Goal: Task Accomplishment & Management: Use online tool/utility

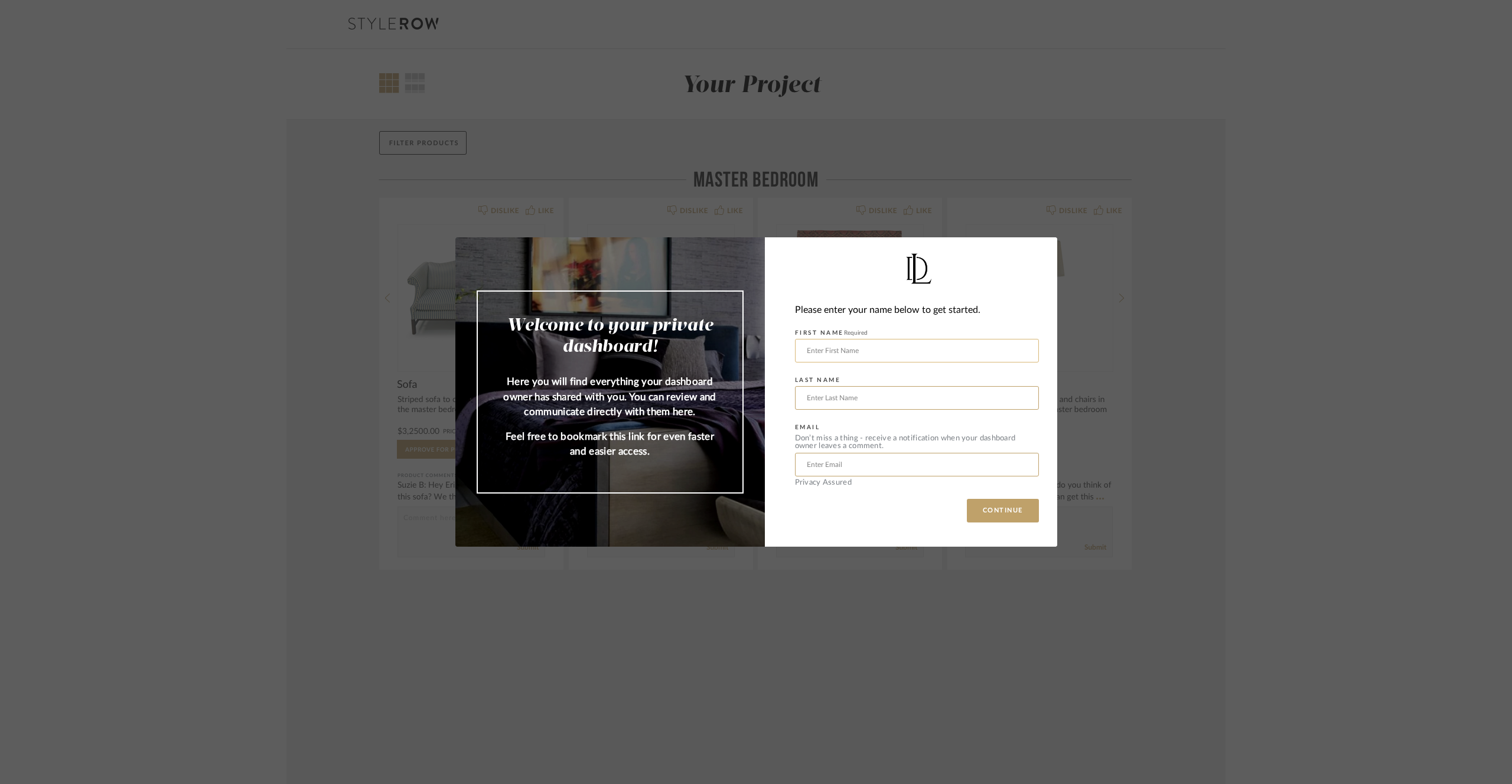
click at [826, 343] on input "text" at bounding box center [917, 351] width 244 height 24
type input "Lauren"
type input "Maslov"
type input "[EMAIL_ADDRESS][DOMAIN_NAME]"
click at [991, 503] on button "CONTINUE" at bounding box center [1002, 511] width 72 height 24
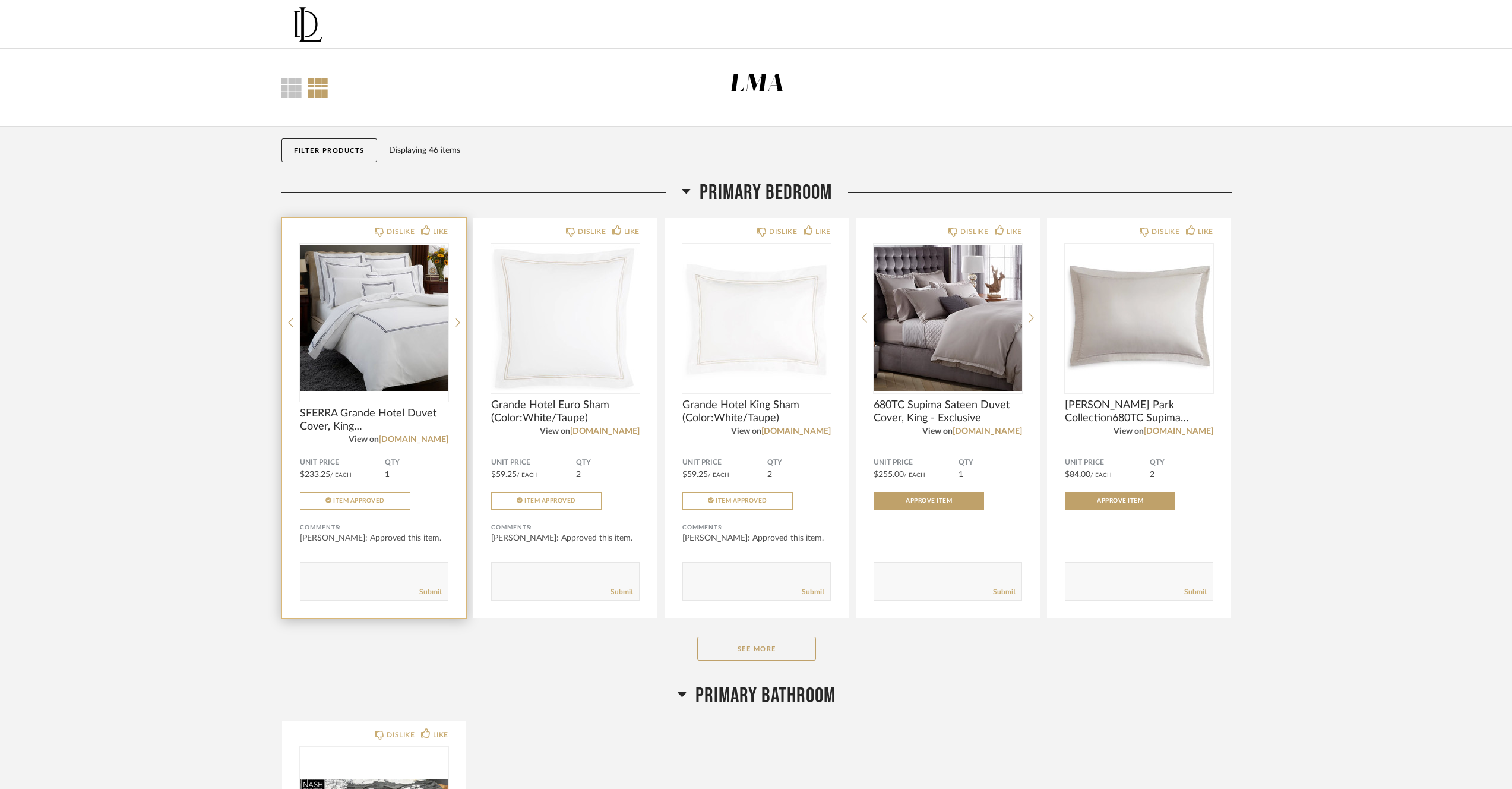
click at [438, 358] on img "0" at bounding box center [374, 318] width 148 height 148
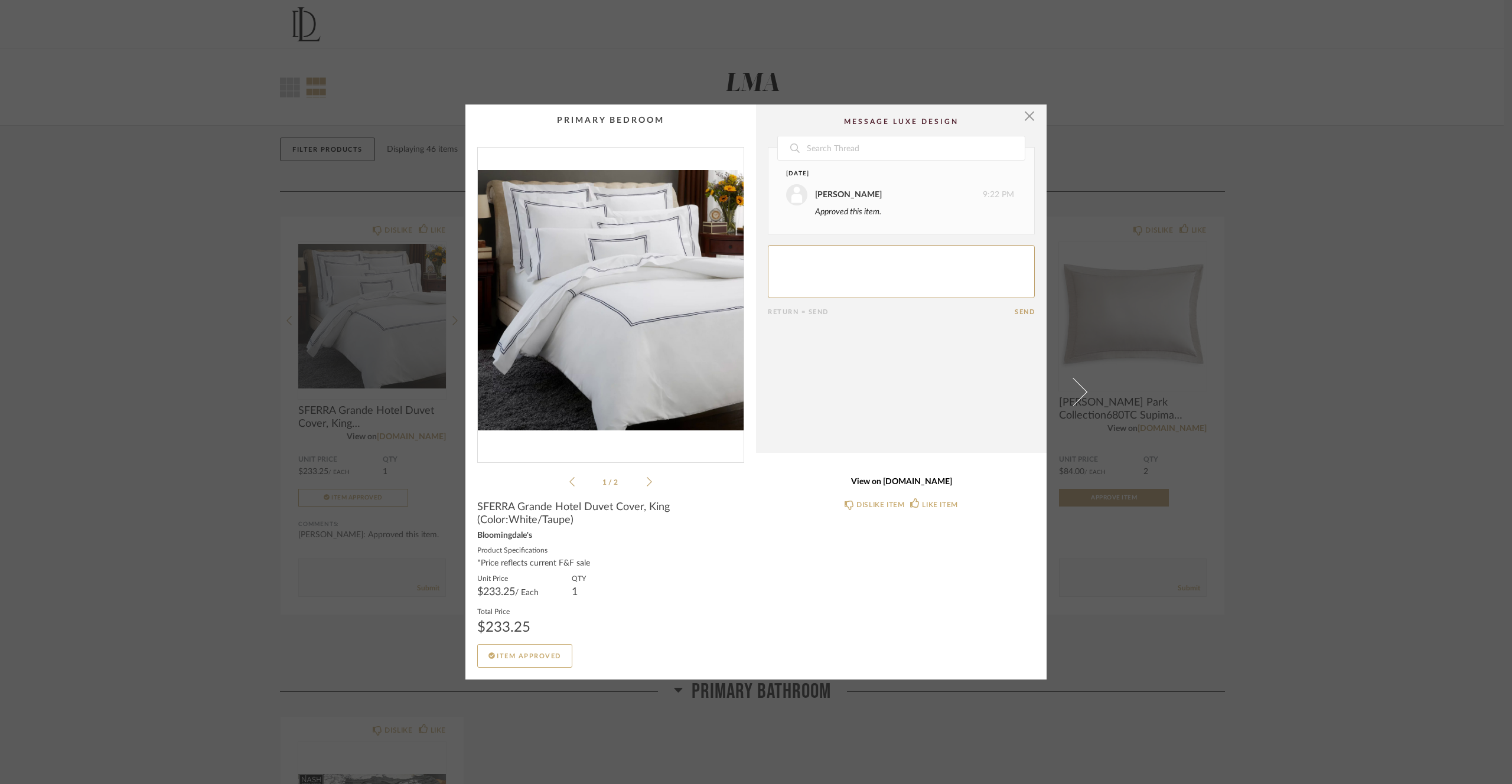
click at [919, 484] on link "View on [DOMAIN_NAME]" at bounding box center [901, 481] width 267 height 10
click at [1029, 123] on span "button" at bounding box center [1029, 116] width 24 height 24
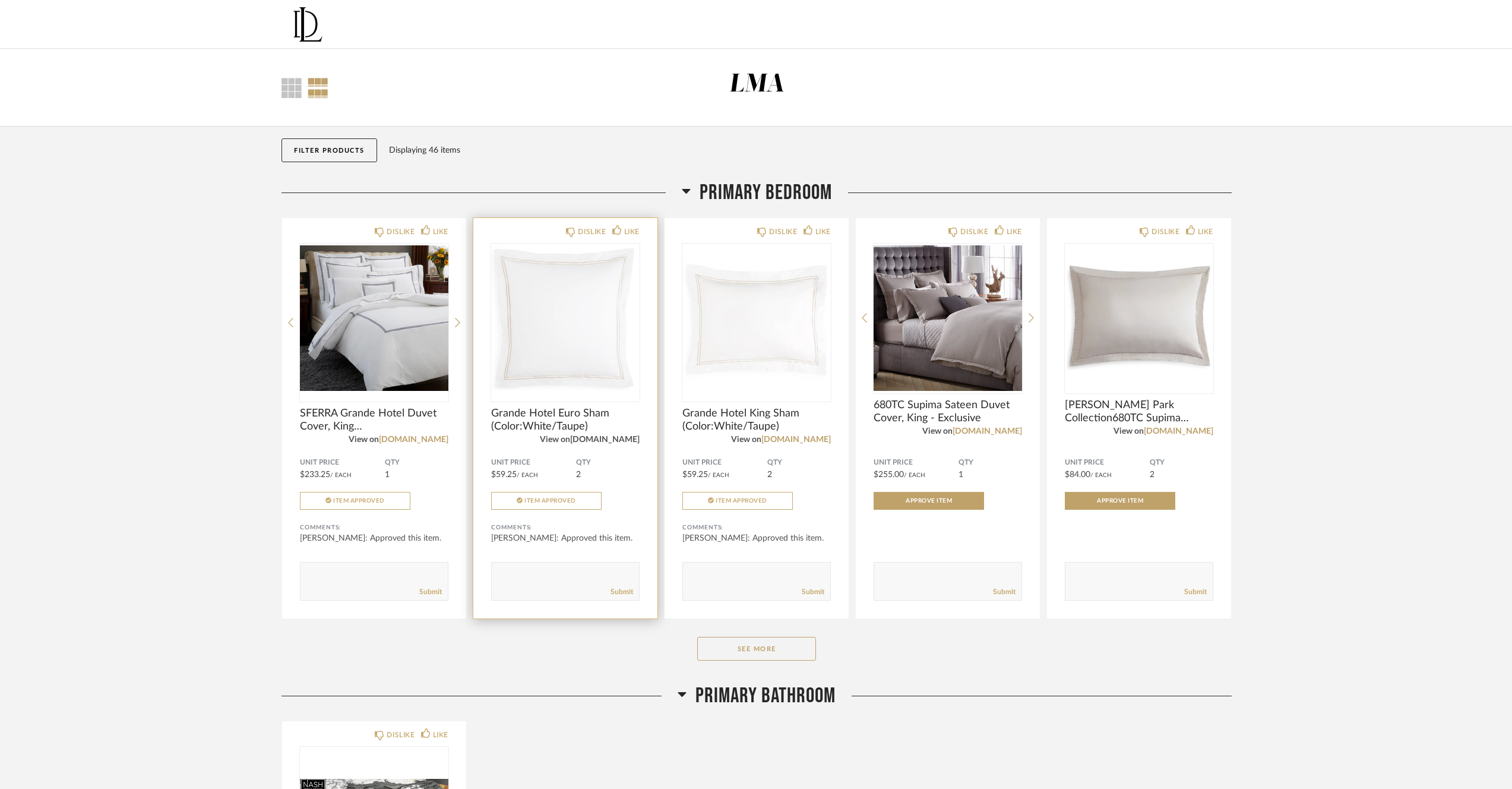
click at [610, 441] on link "[DOMAIN_NAME]" at bounding box center [605, 439] width 70 height 8
click at [802, 445] on div "View on [DOMAIN_NAME]" at bounding box center [757, 440] width 148 height 13
click at [802, 441] on link "[DOMAIN_NAME]" at bounding box center [796, 439] width 70 height 8
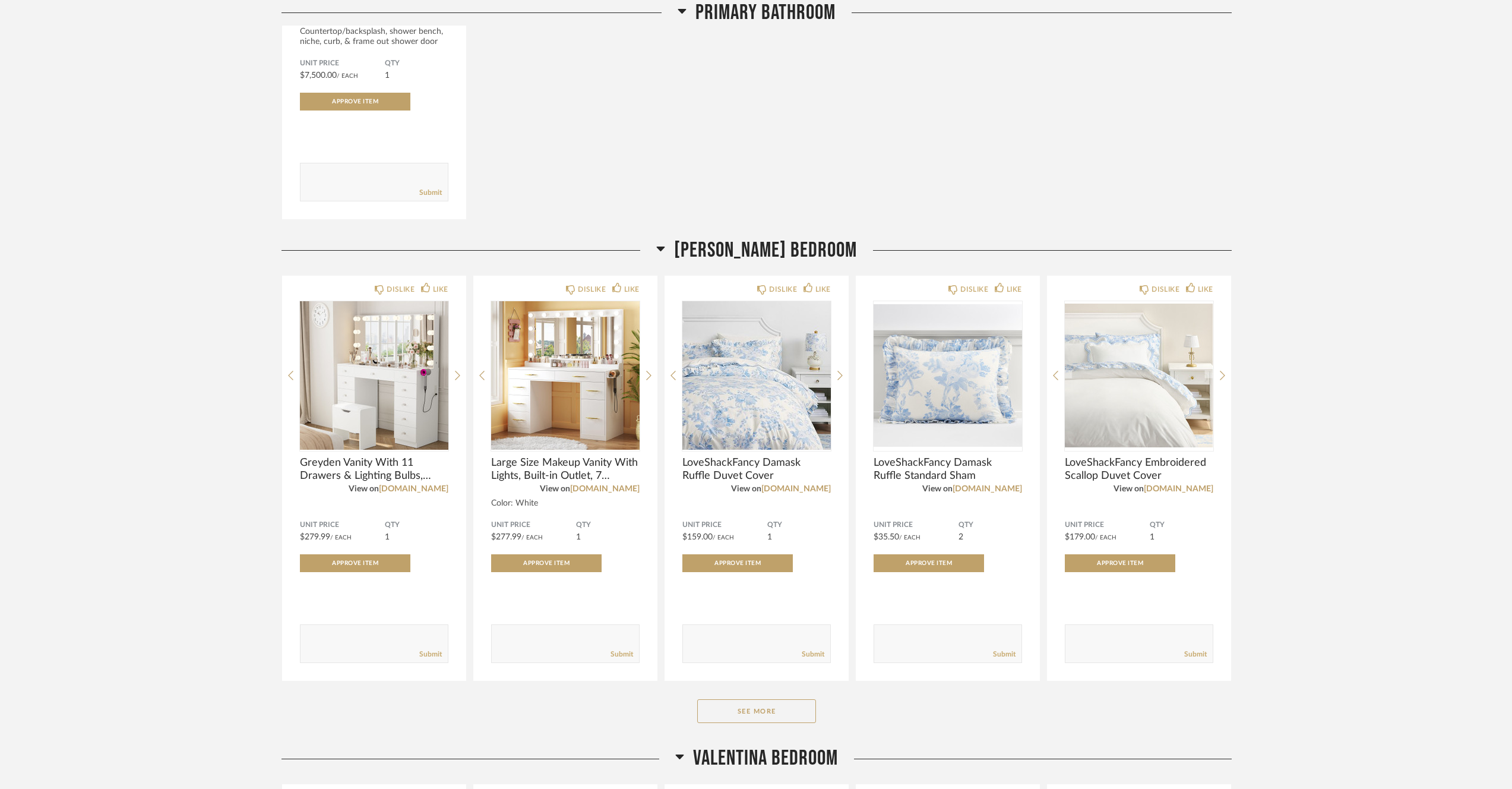
scroll to position [904, 0]
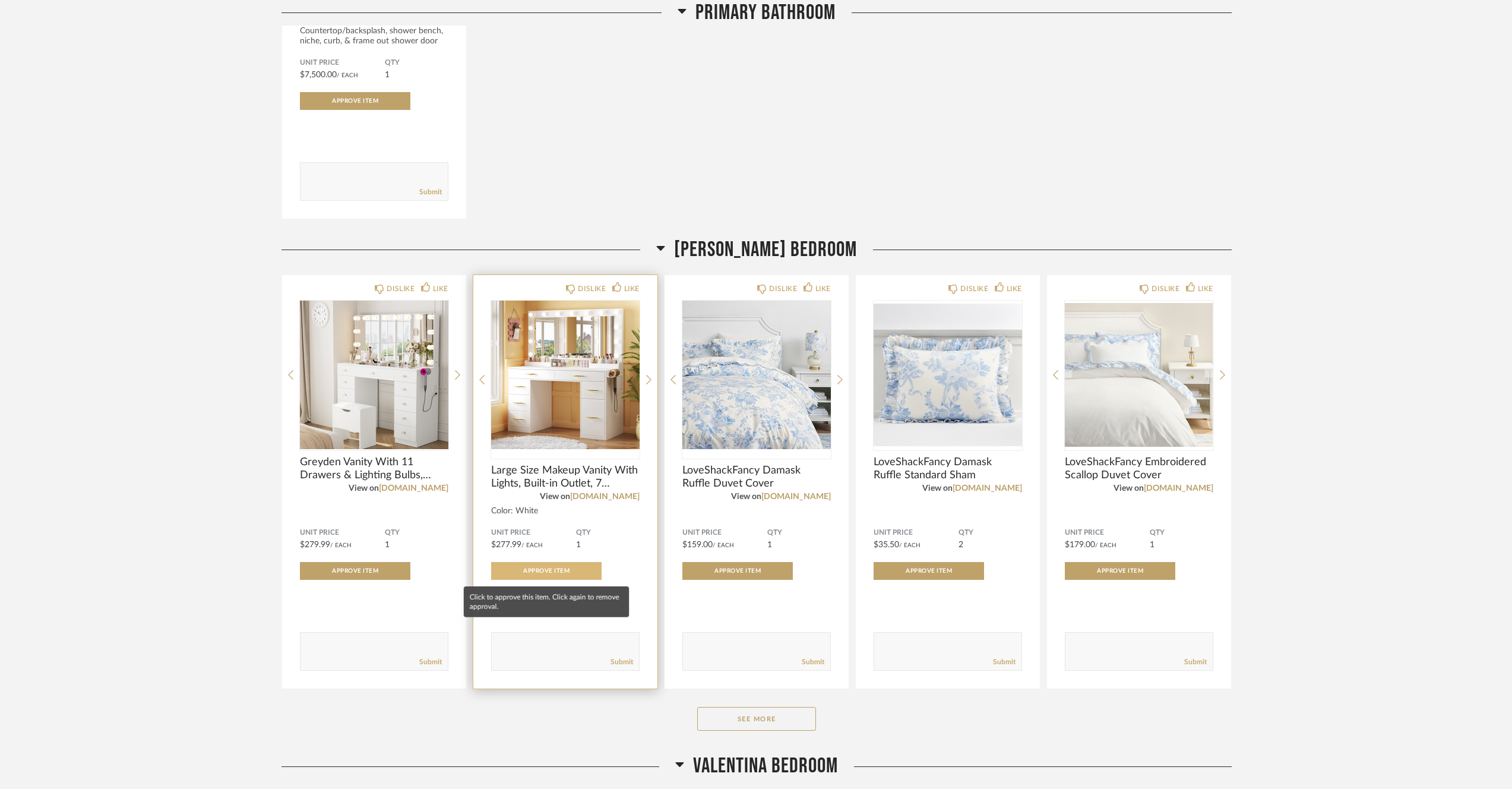
click at [565, 576] on button "Approve Item" at bounding box center [547, 571] width 111 height 18
click at [613, 499] on link "[DOMAIN_NAME]" at bounding box center [605, 496] width 70 height 8
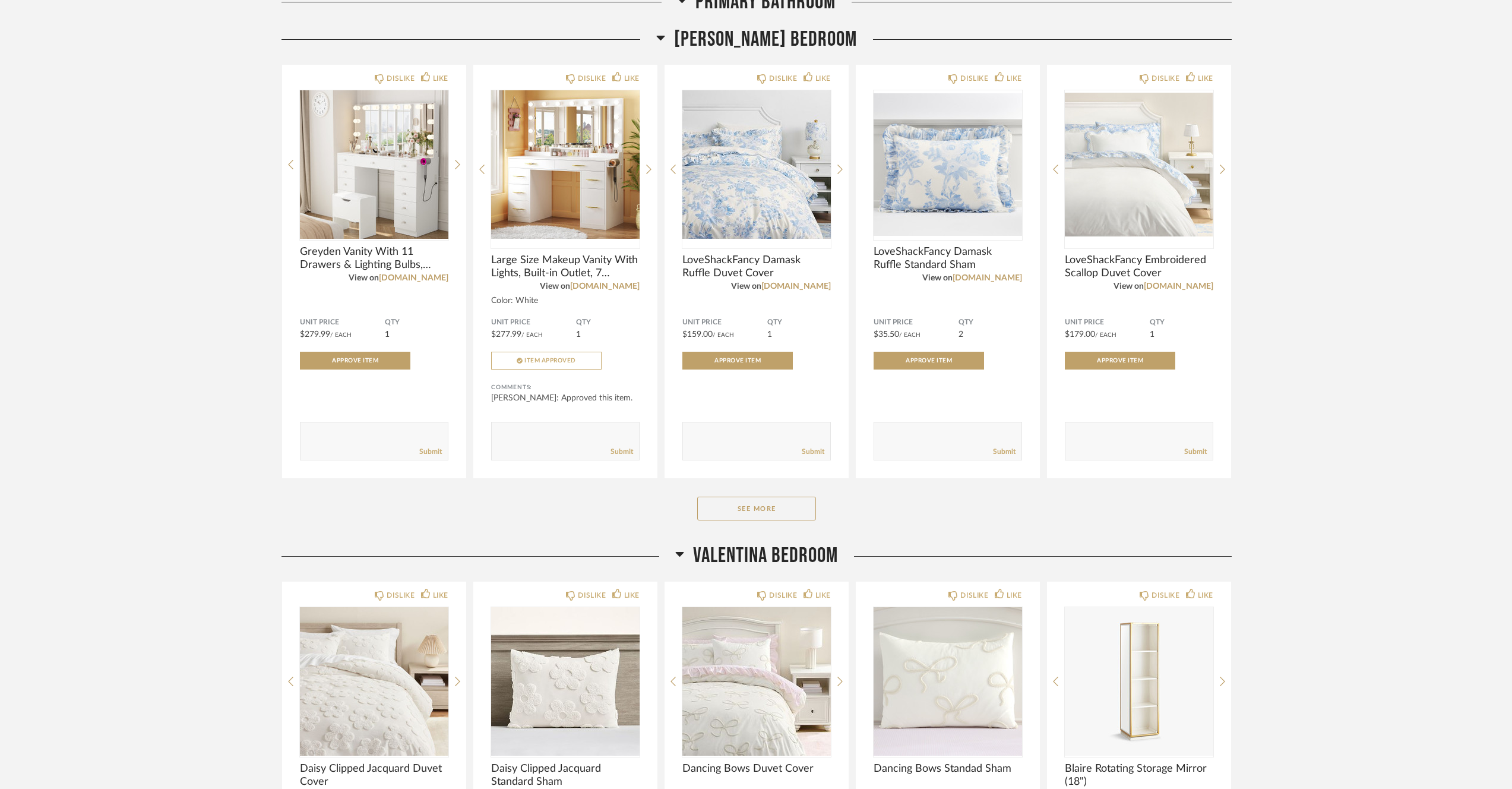
scroll to position [1117, 0]
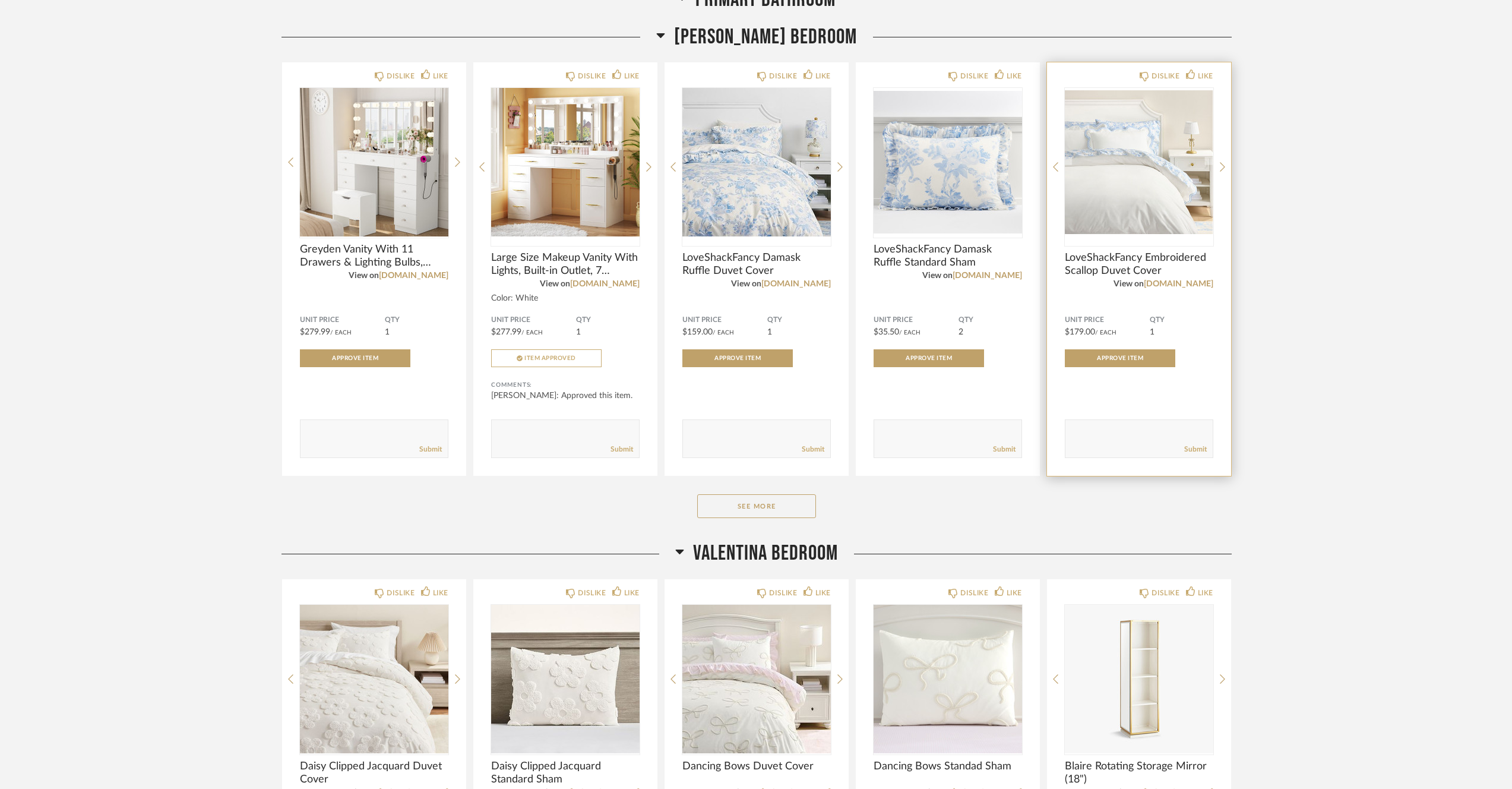
click at [1166, 193] on img "0" at bounding box center [1139, 162] width 148 height 148
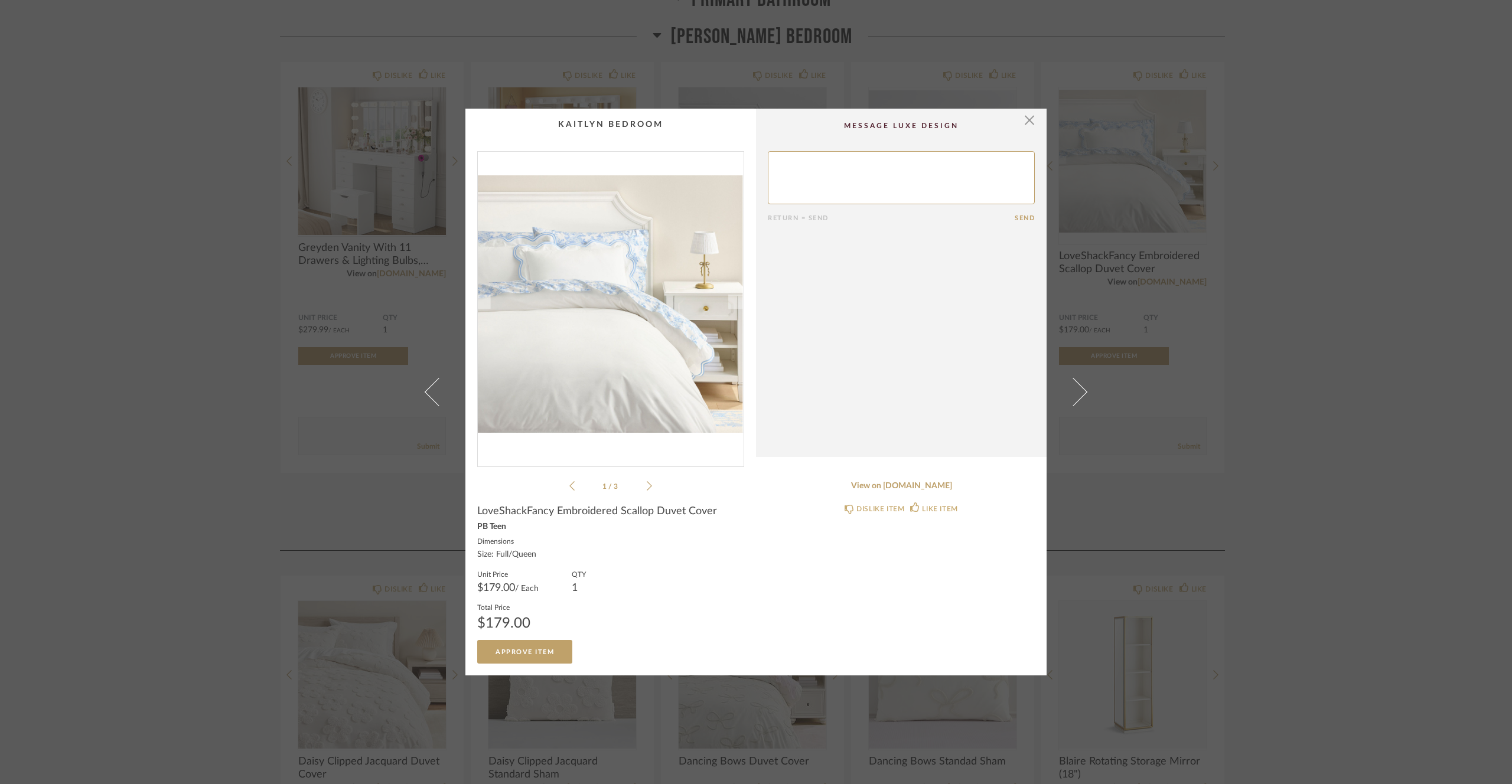
click at [647, 481] on icon at bounding box center [649, 486] width 5 height 11
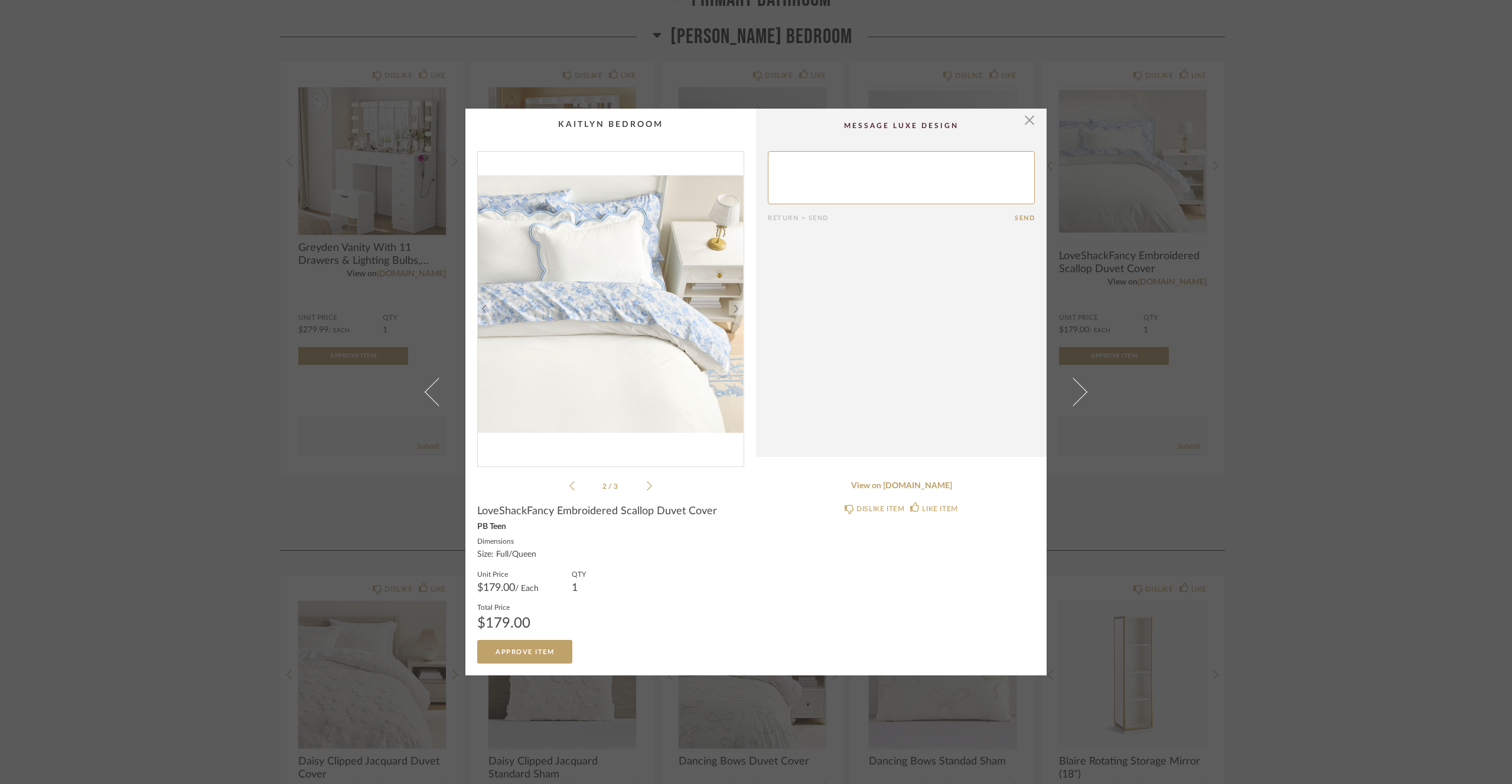
click at [647, 481] on icon at bounding box center [649, 486] width 5 height 11
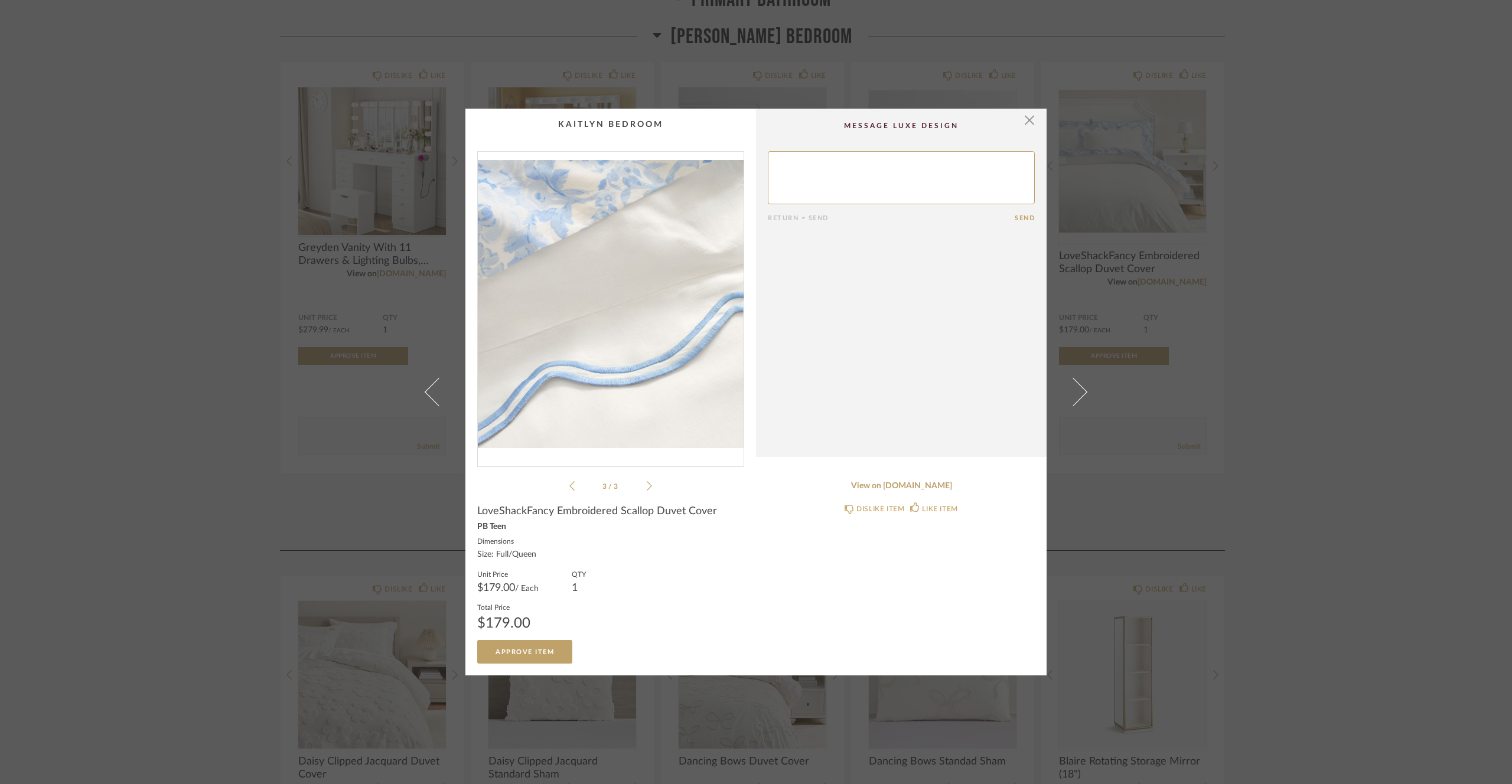
click at [963, 188] on textarea at bounding box center [901, 178] width 267 height 53
click at [989, 161] on textarea at bounding box center [901, 178] width 267 height 53
type textarea "stupid question but this is definitely going to clash right now with the teal b…"
click at [1019, 219] on button "Send" at bounding box center [1024, 218] width 20 height 8
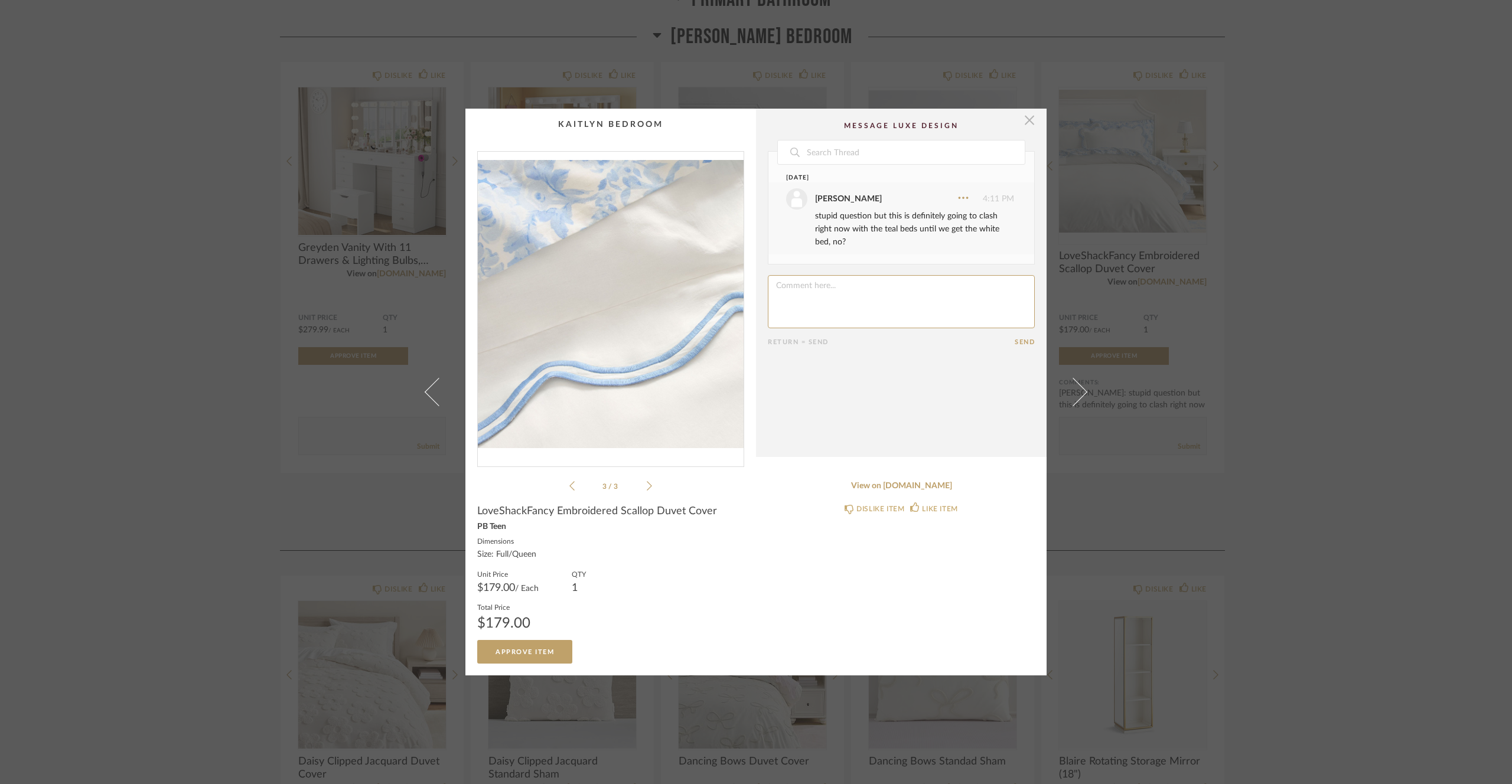
click at [1028, 120] on span "button" at bounding box center [1029, 120] width 24 height 24
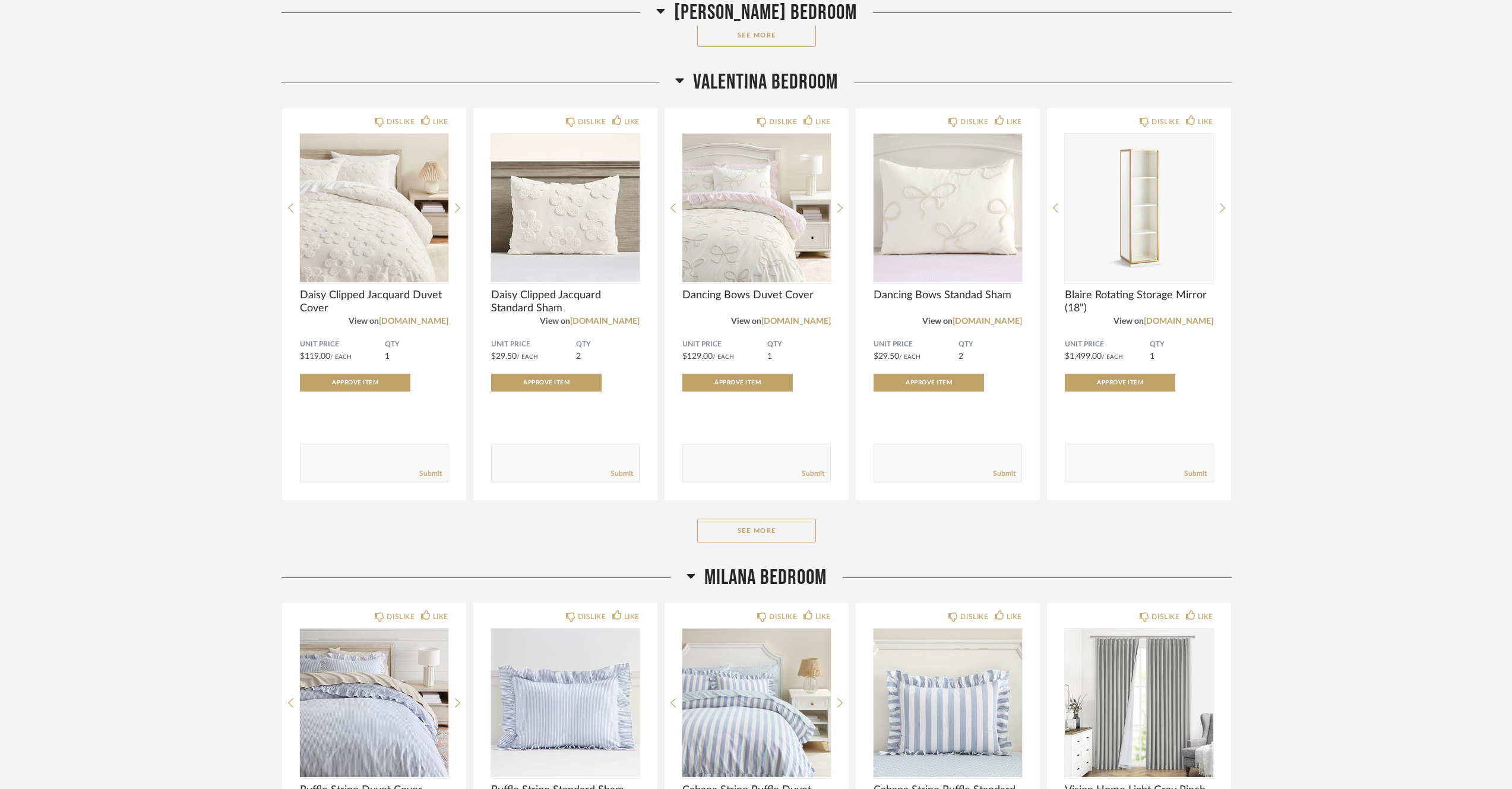
scroll to position [1596, 0]
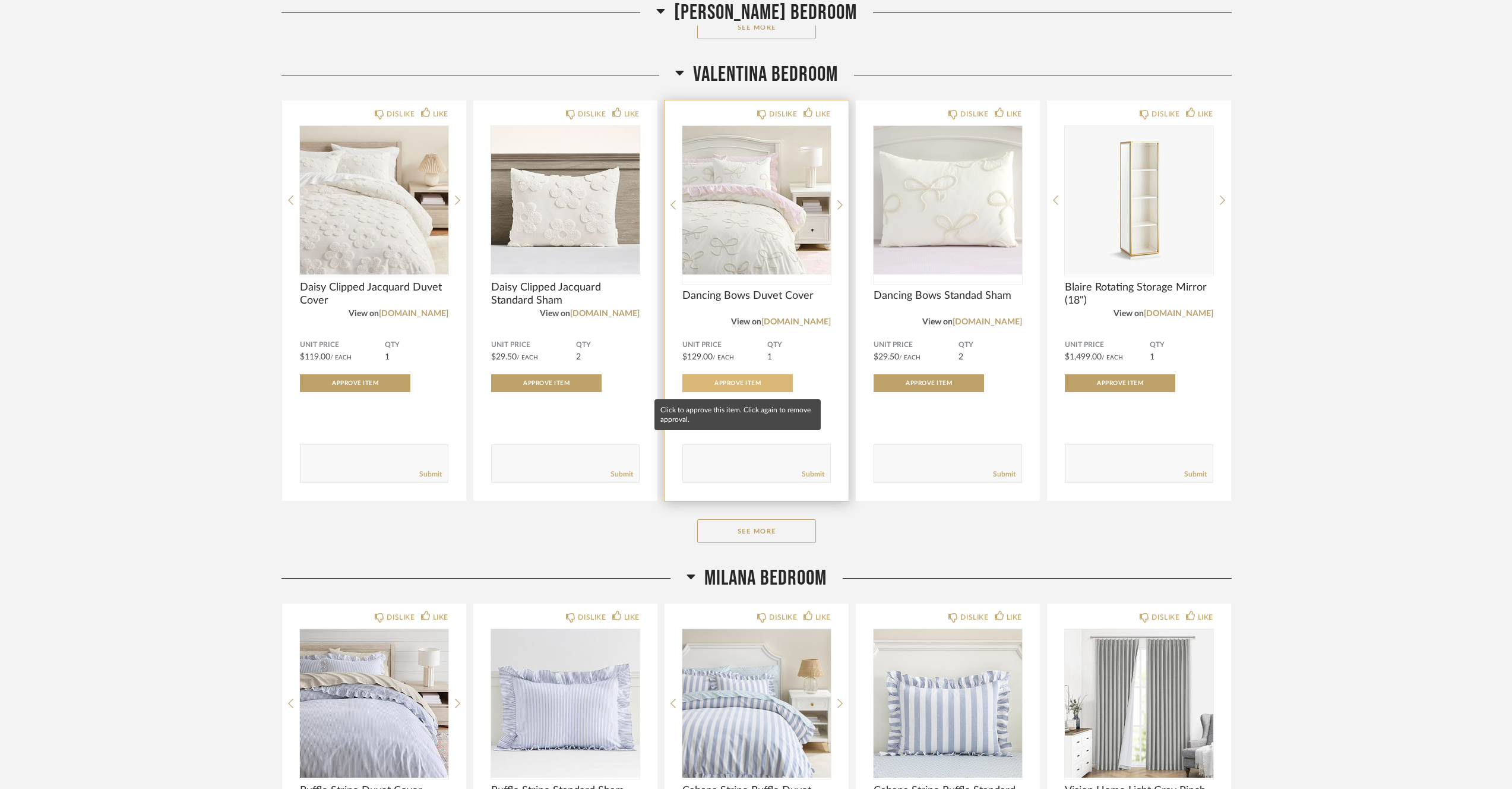
click at [727, 382] on span "Approve Item" at bounding box center [738, 382] width 46 height 6
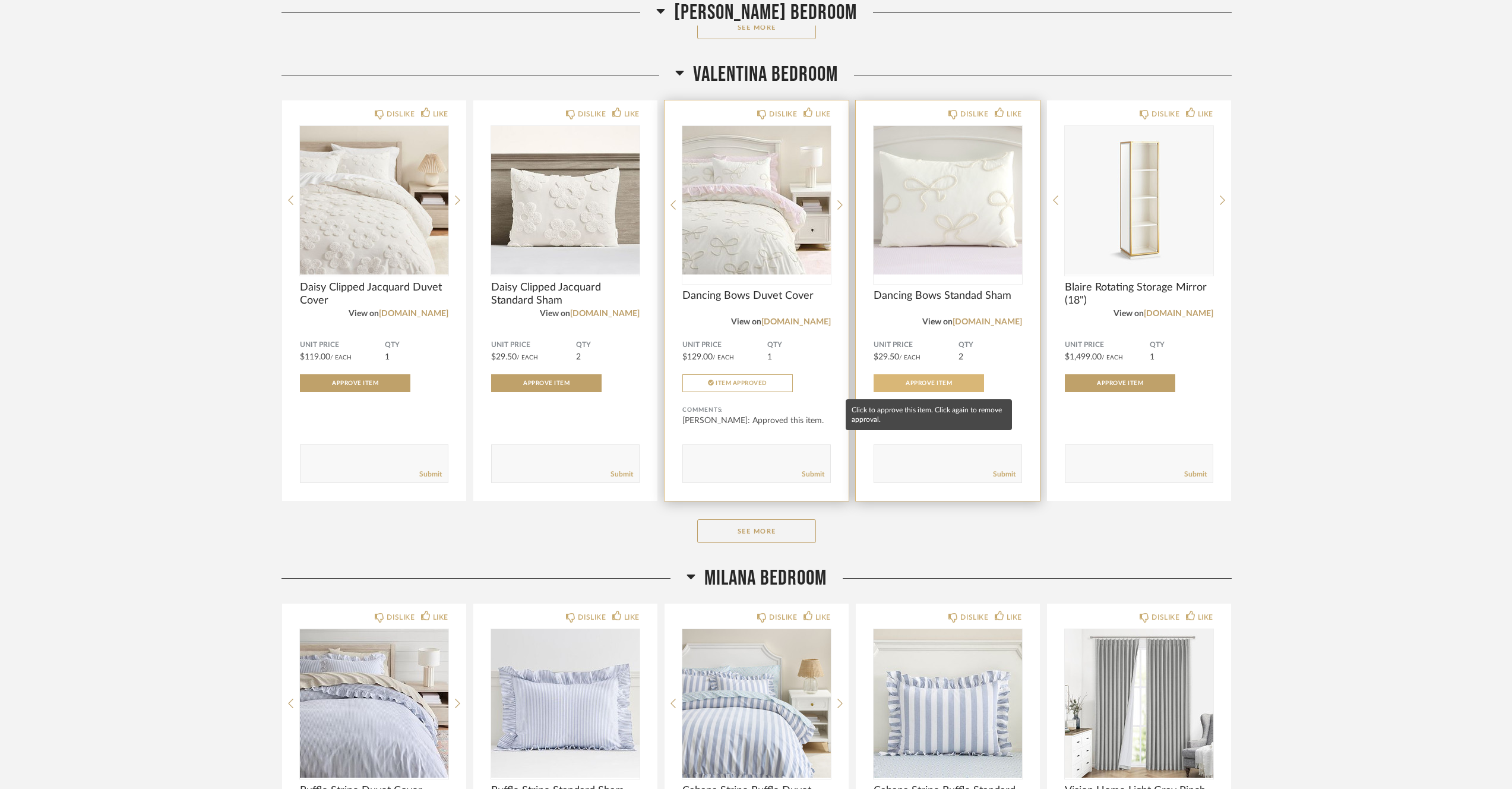
click at [931, 376] on button "Approve Item" at bounding box center [929, 383] width 111 height 18
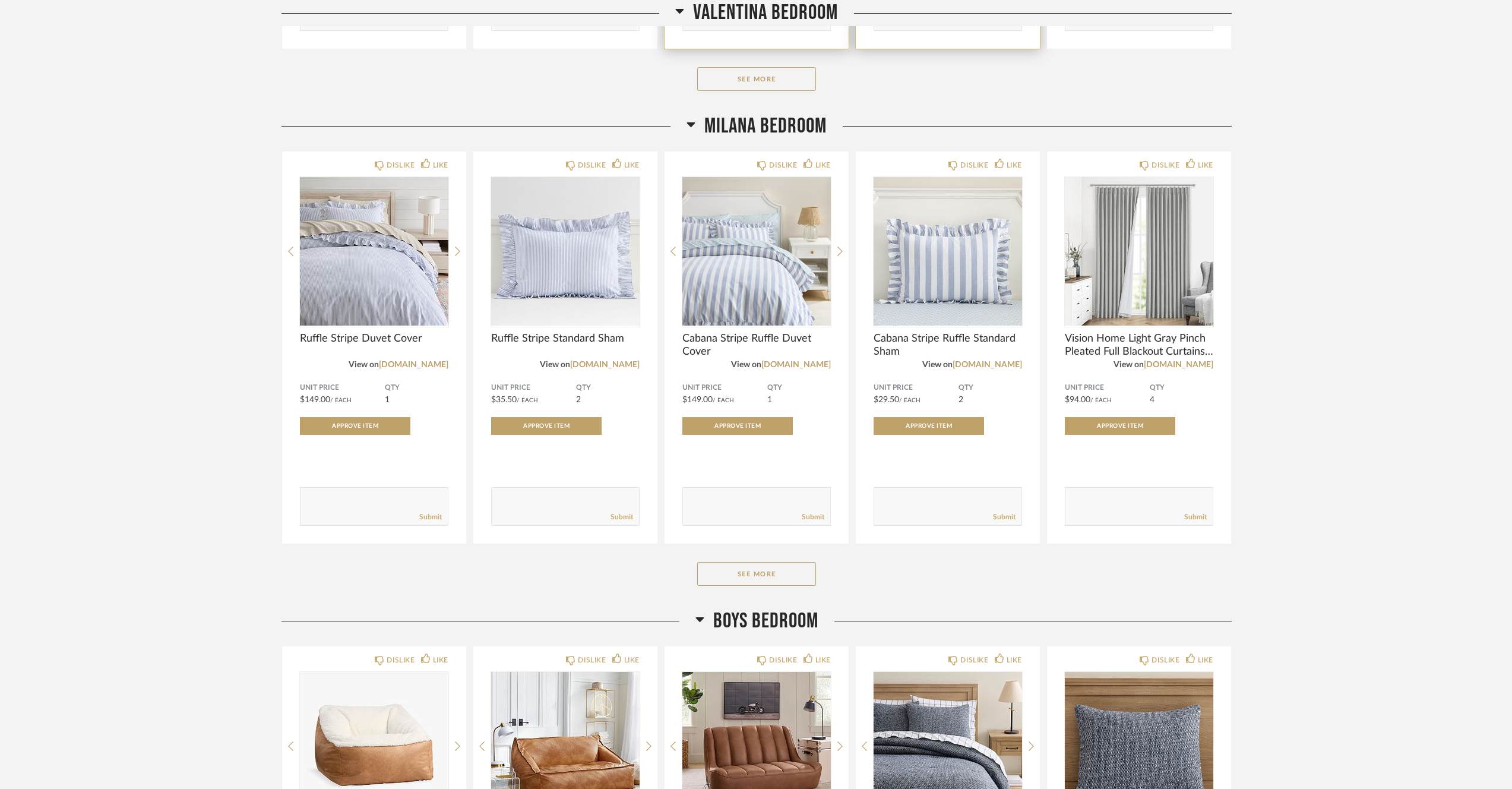
scroll to position [2048, 0]
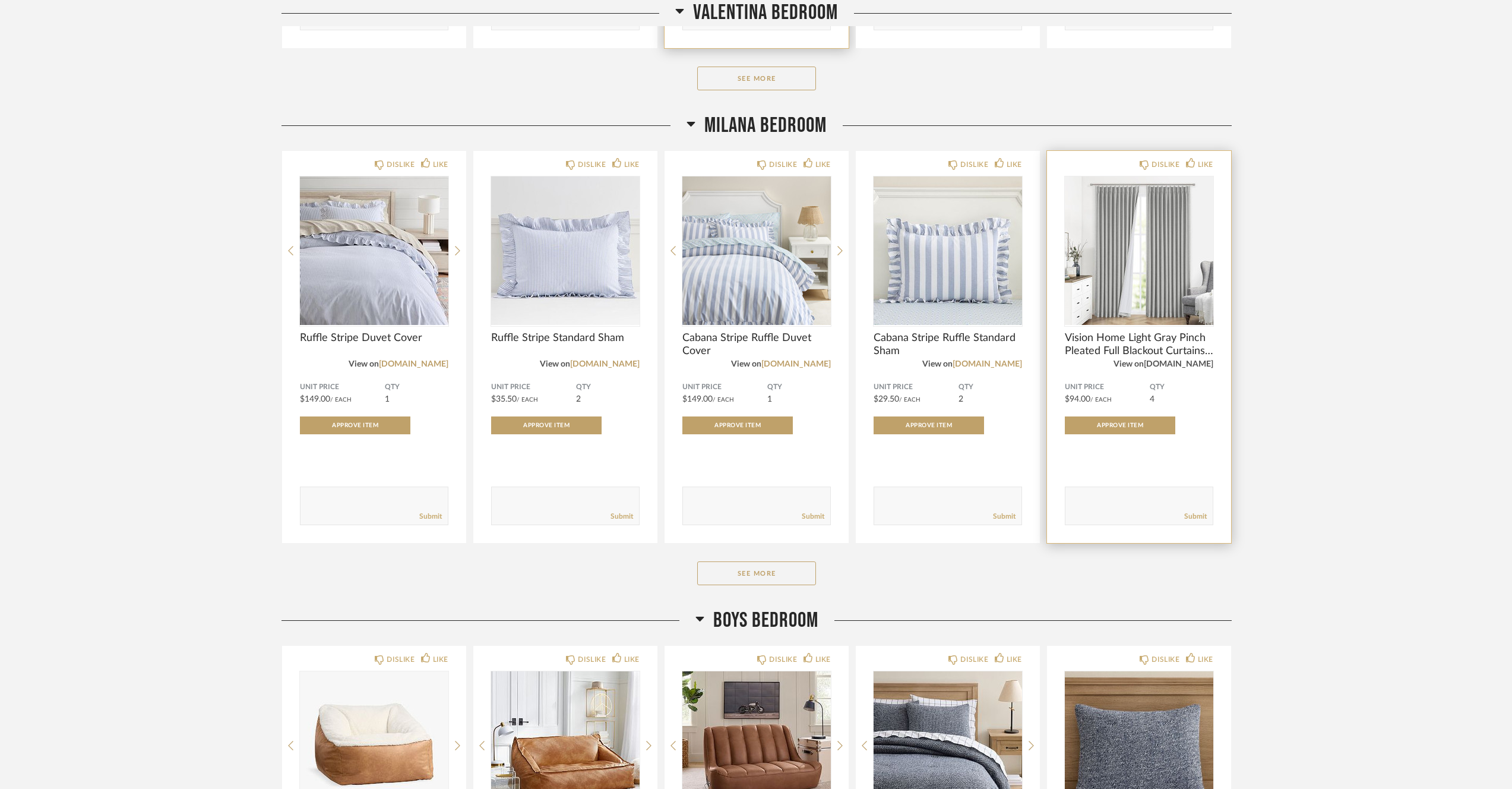
click at [1177, 368] on link "[DOMAIN_NAME]" at bounding box center [1179, 364] width 70 height 8
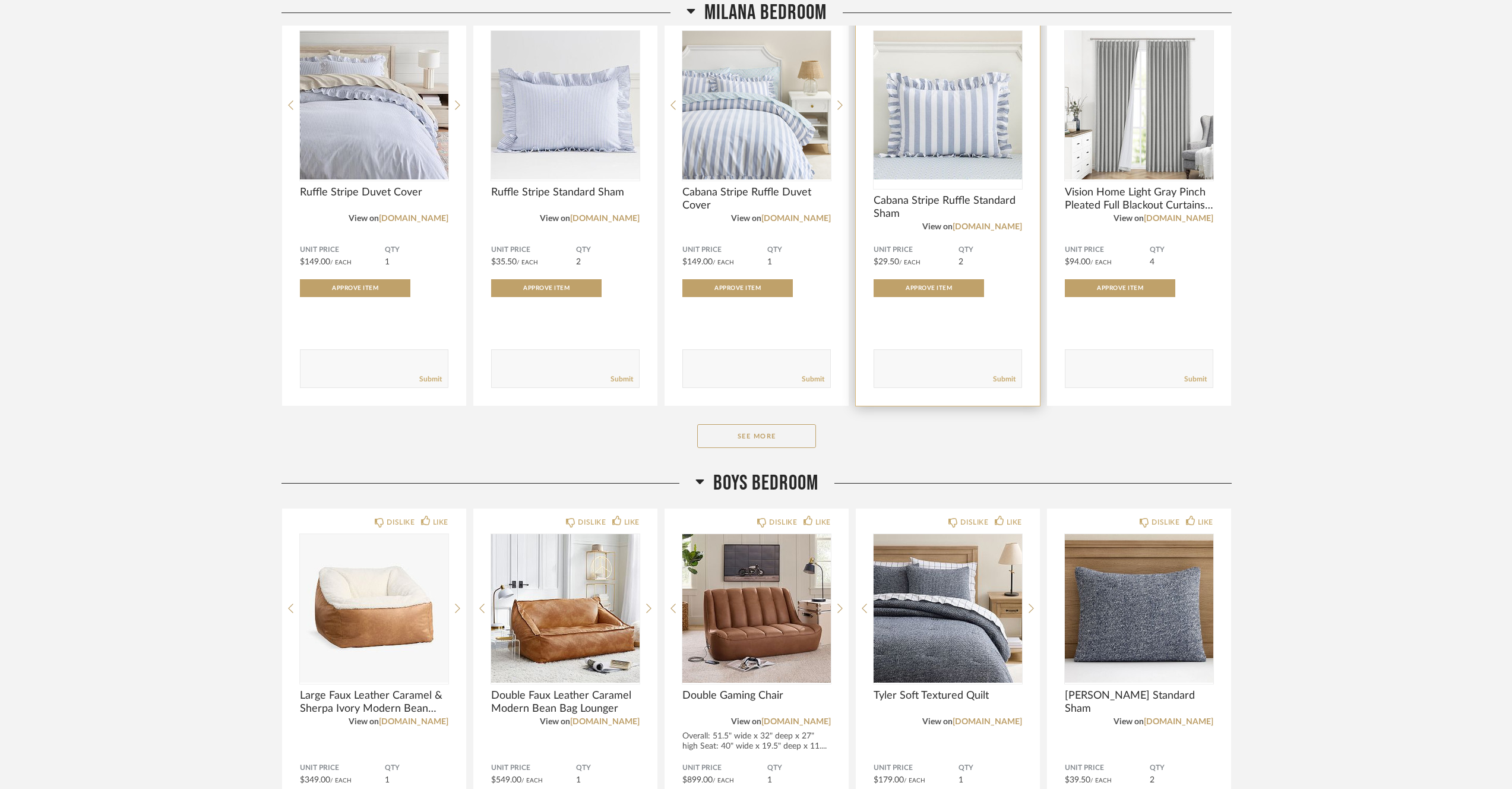
scroll to position [2192, 0]
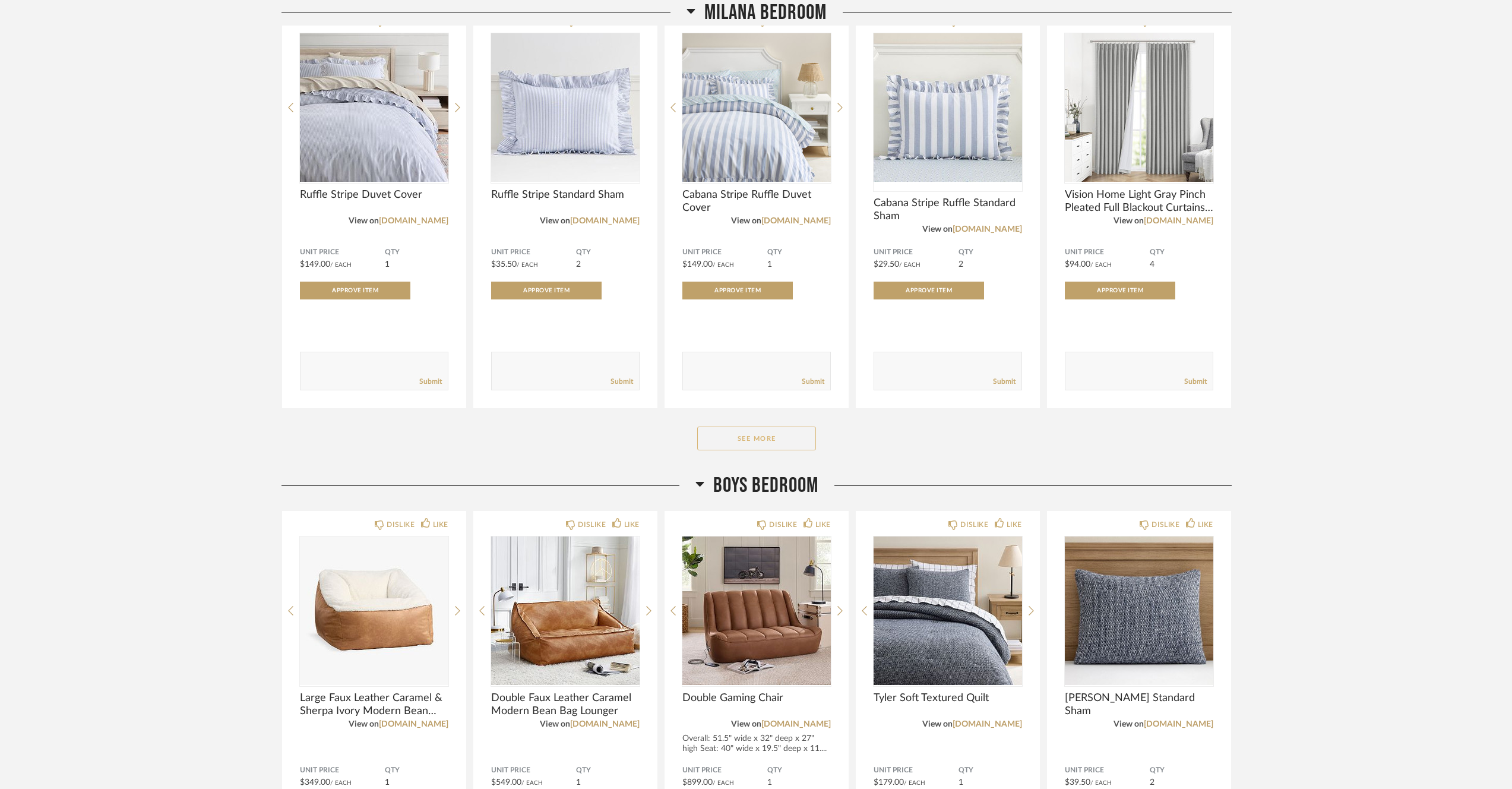
click at [754, 440] on button "See More" at bounding box center [756, 438] width 119 height 24
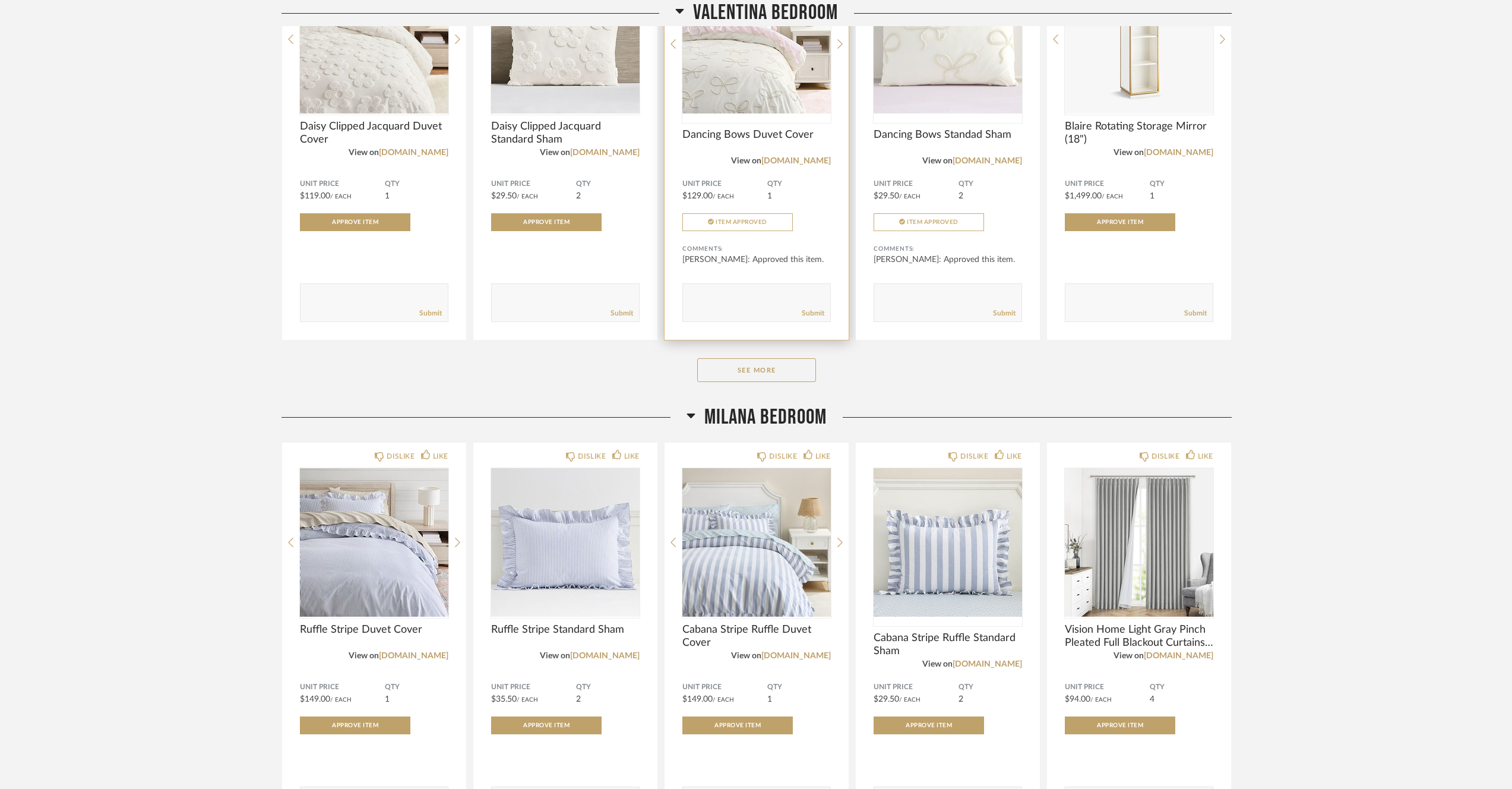
scroll to position [1756, 0]
click at [769, 365] on button "See More" at bounding box center [756, 370] width 119 height 24
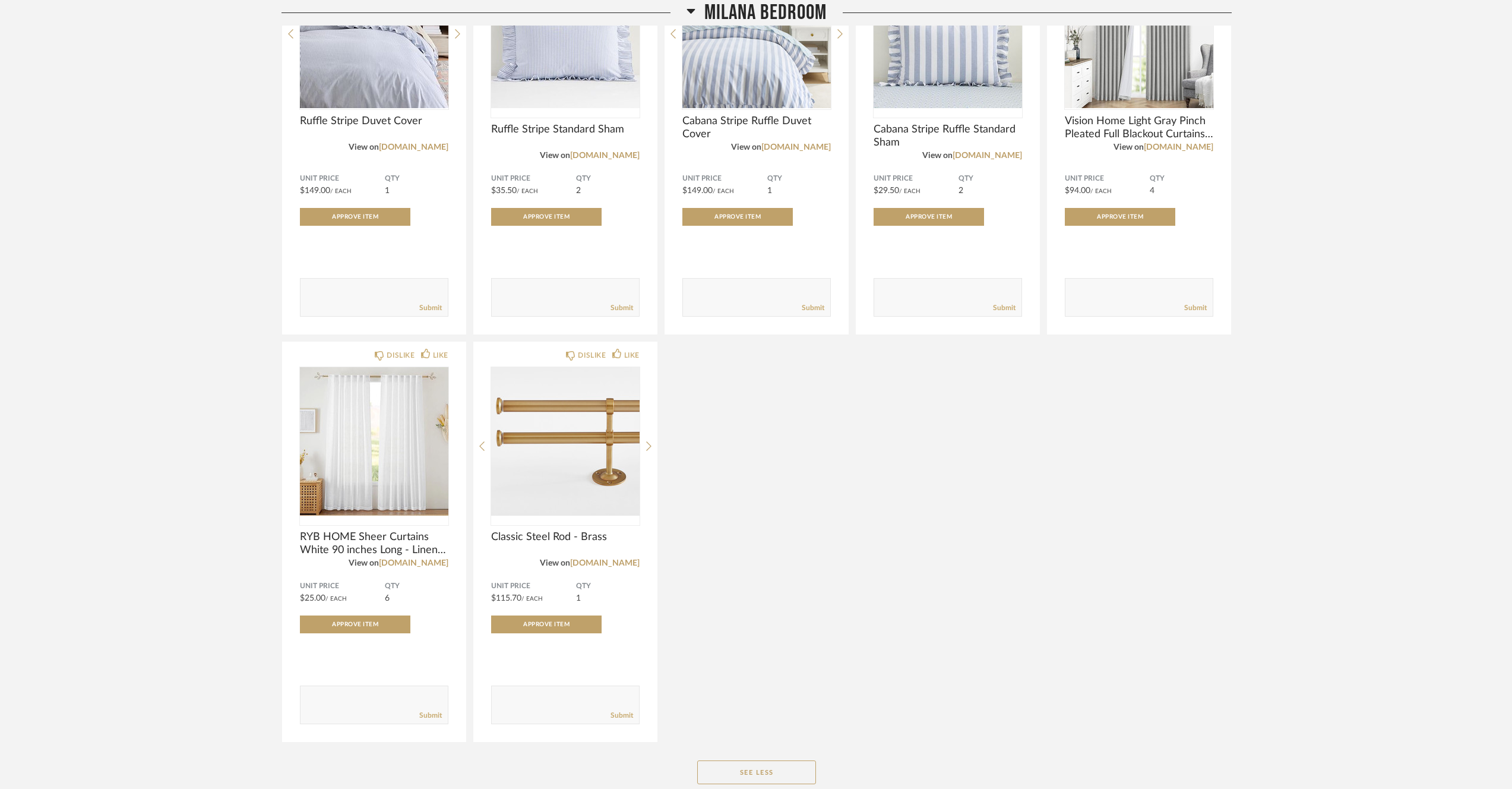
scroll to position [2695, 0]
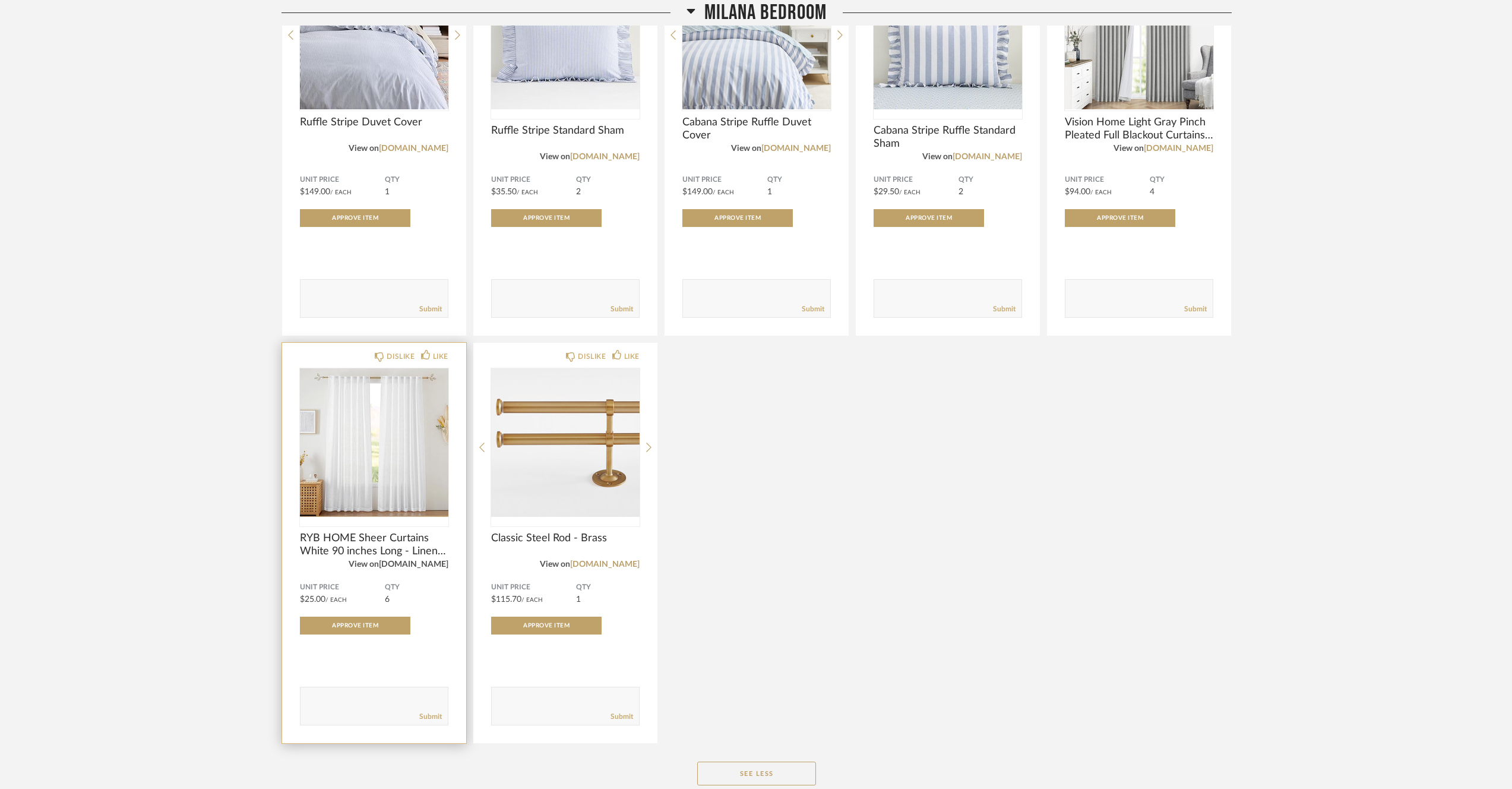
click at [423, 567] on link "[DOMAIN_NAME]" at bounding box center [414, 564] width 70 height 8
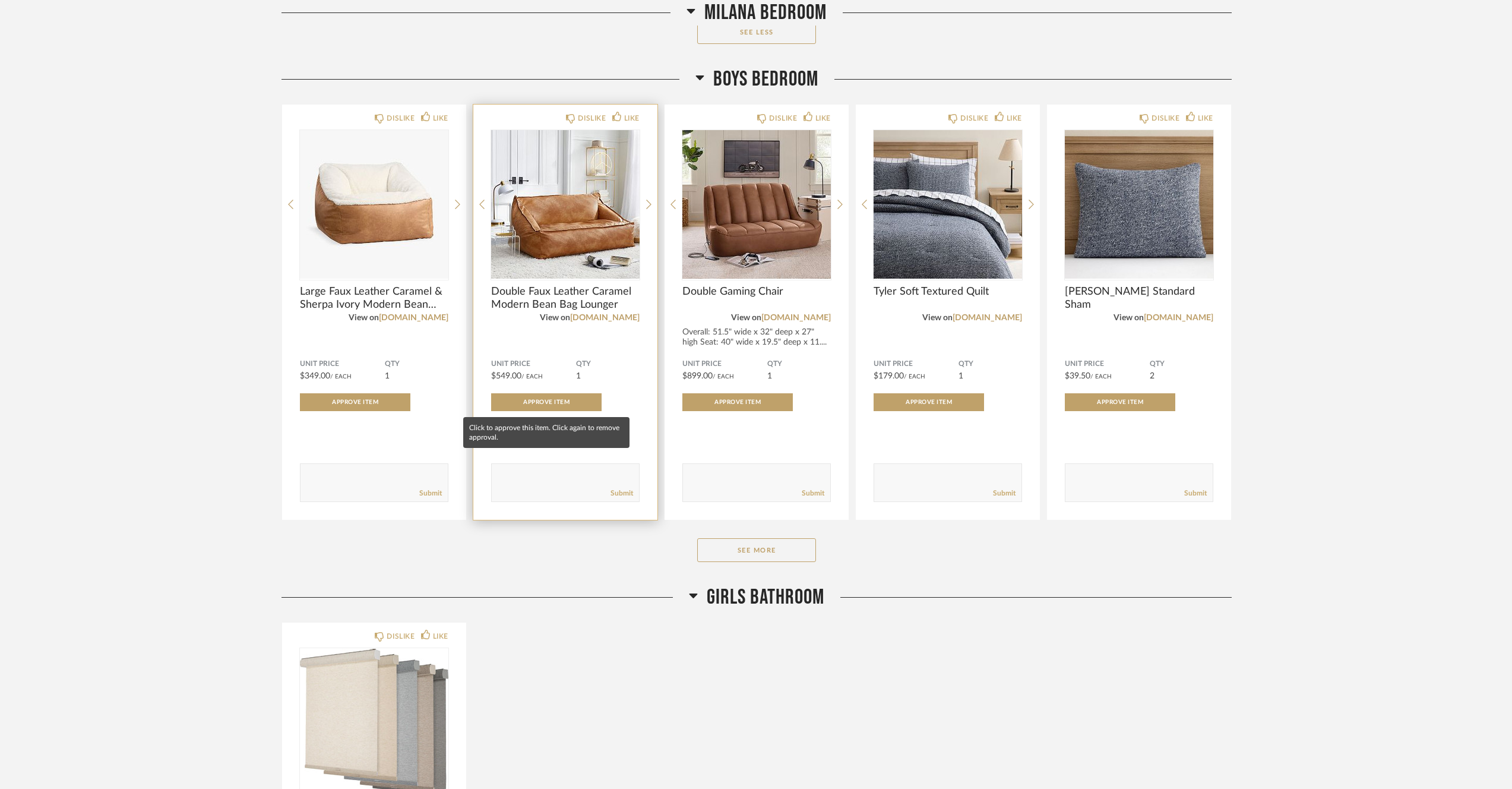
scroll to position [3439, 0]
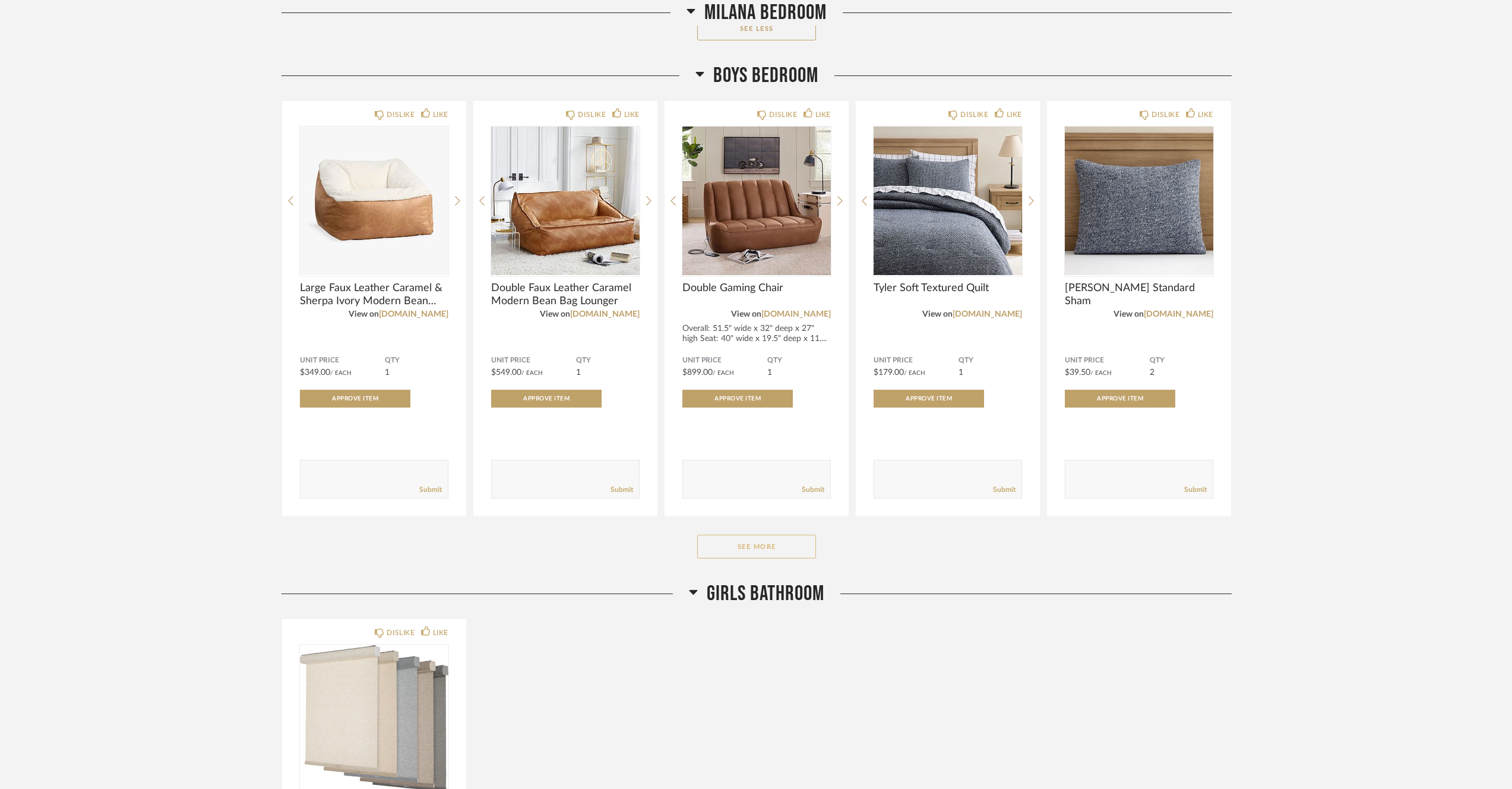
click at [750, 551] on button "See More" at bounding box center [756, 546] width 119 height 24
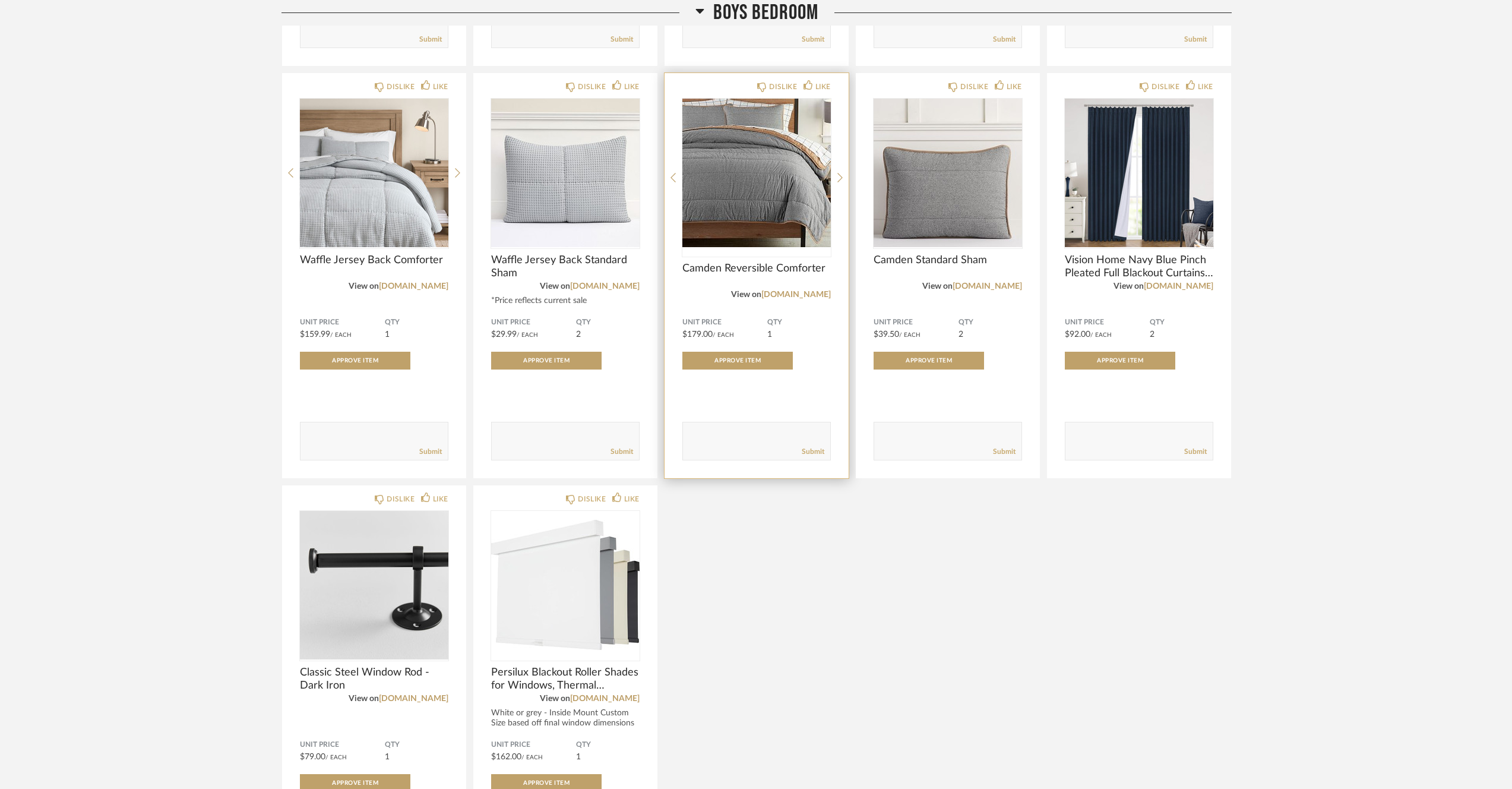
scroll to position [3890, 0]
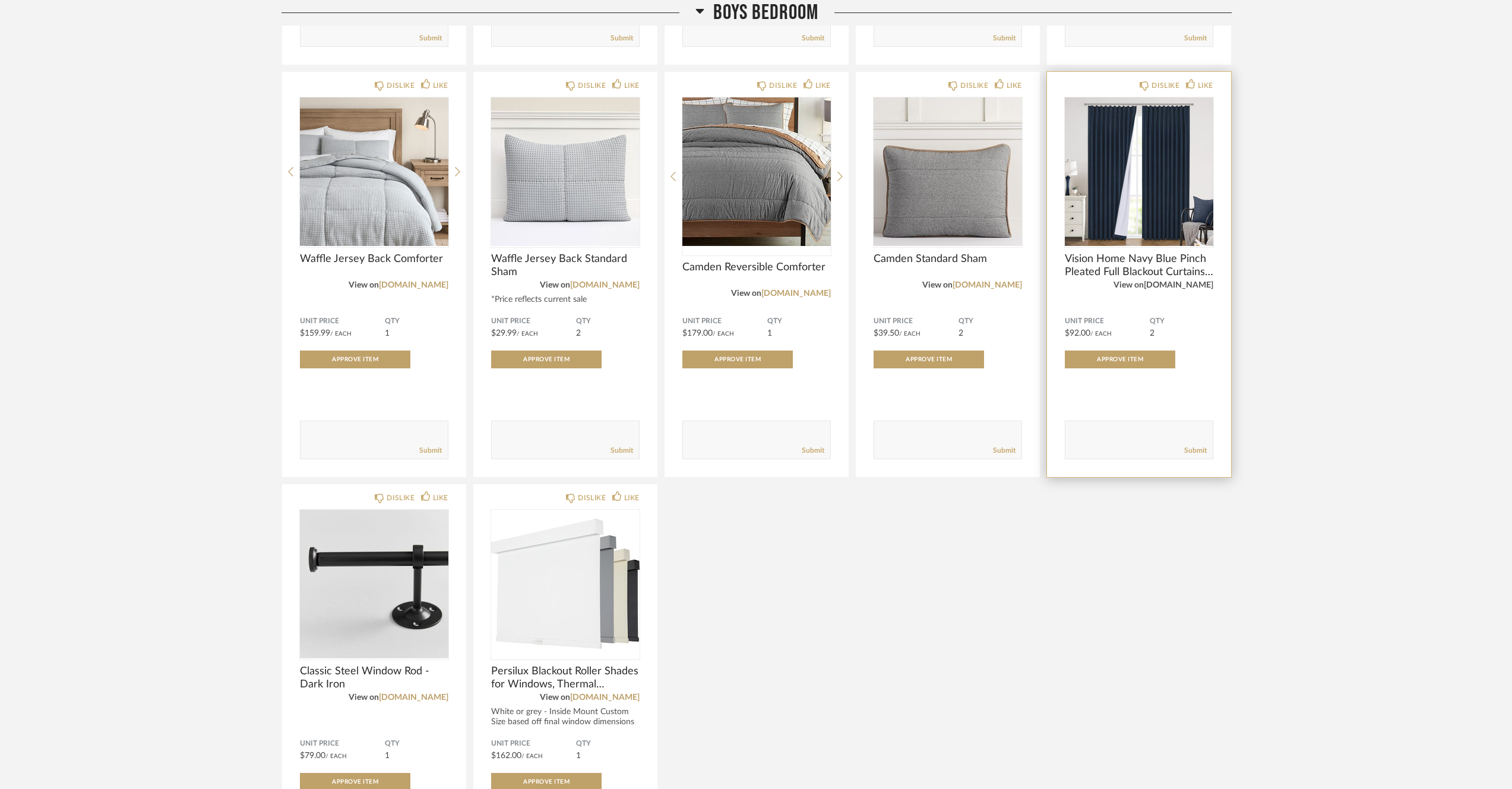
click at [1192, 290] on link "[DOMAIN_NAME]" at bounding box center [1179, 284] width 70 height 8
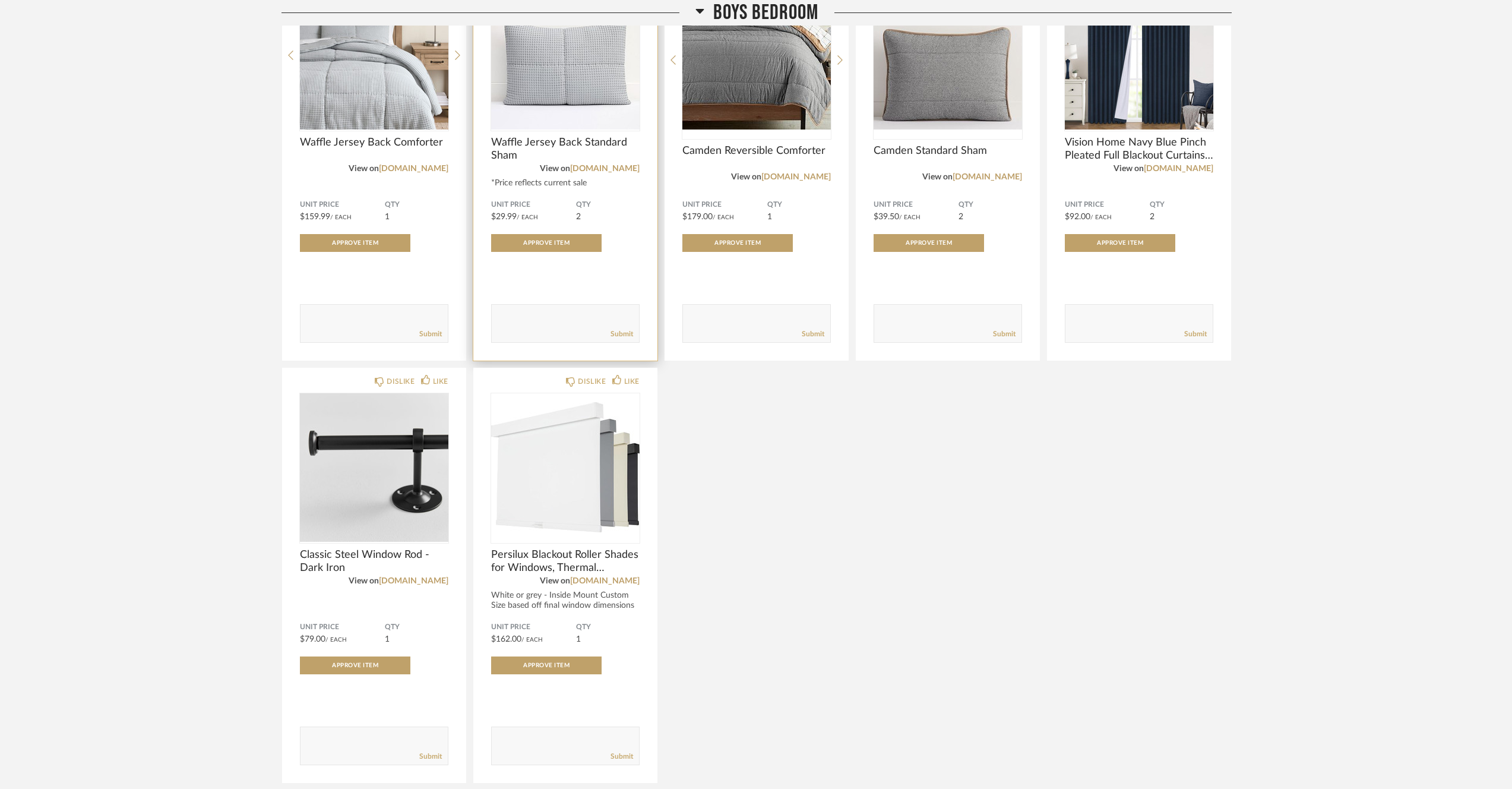
scroll to position [4008, 0]
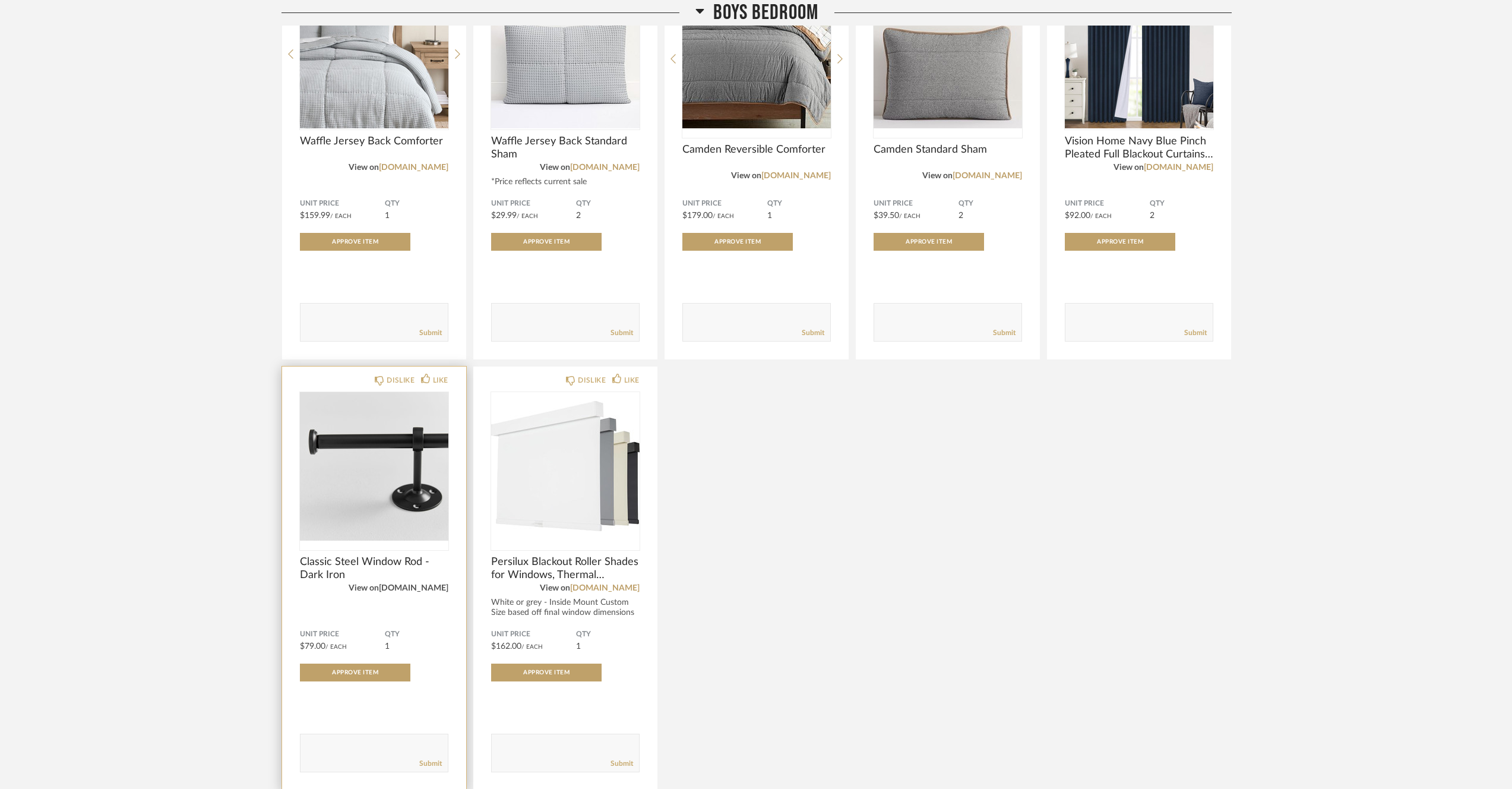
click at [422, 591] on link "[DOMAIN_NAME]" at bounding box center [414, 587] width 70 height 8
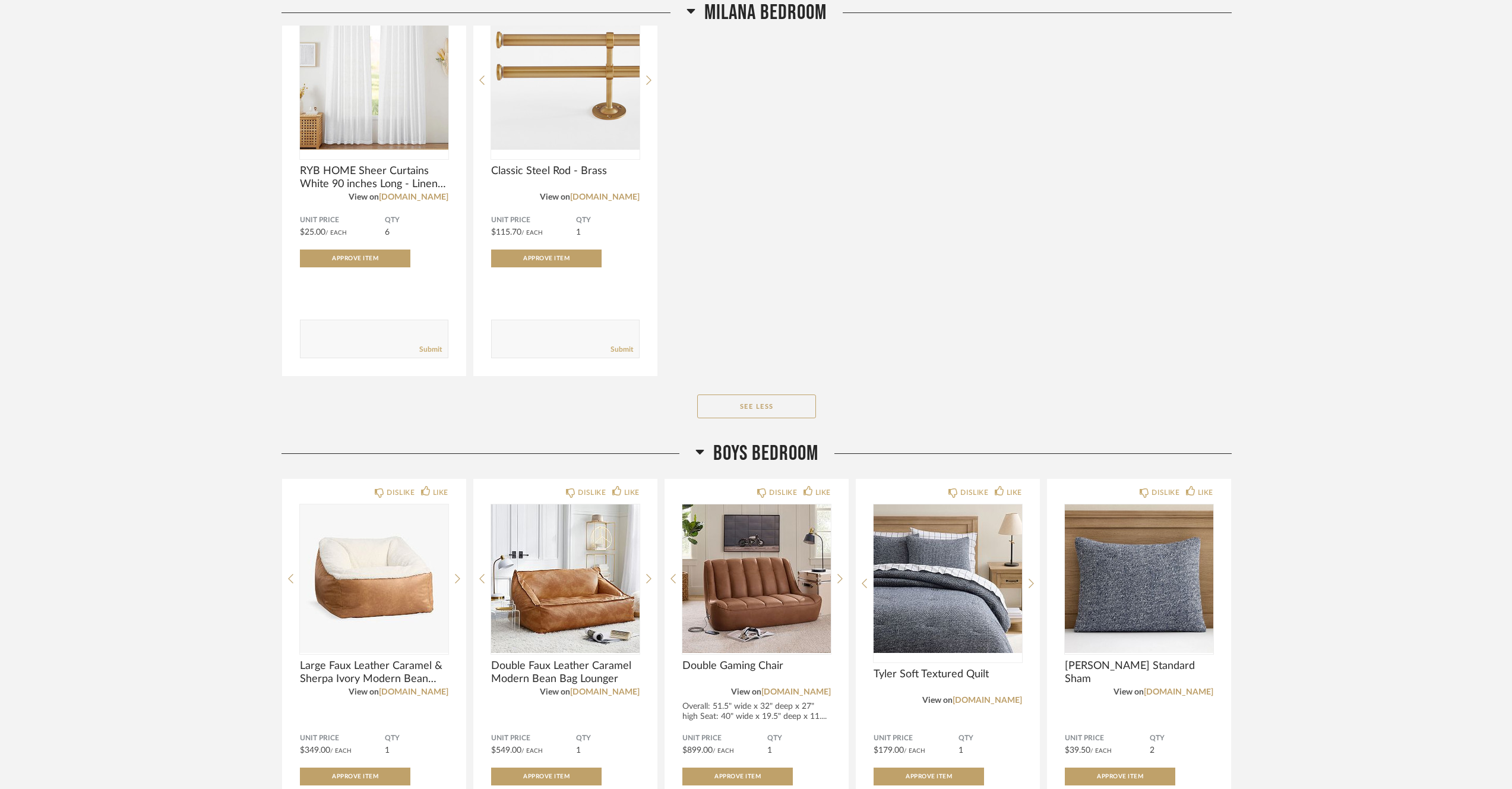
scroll to position [3059, 0]
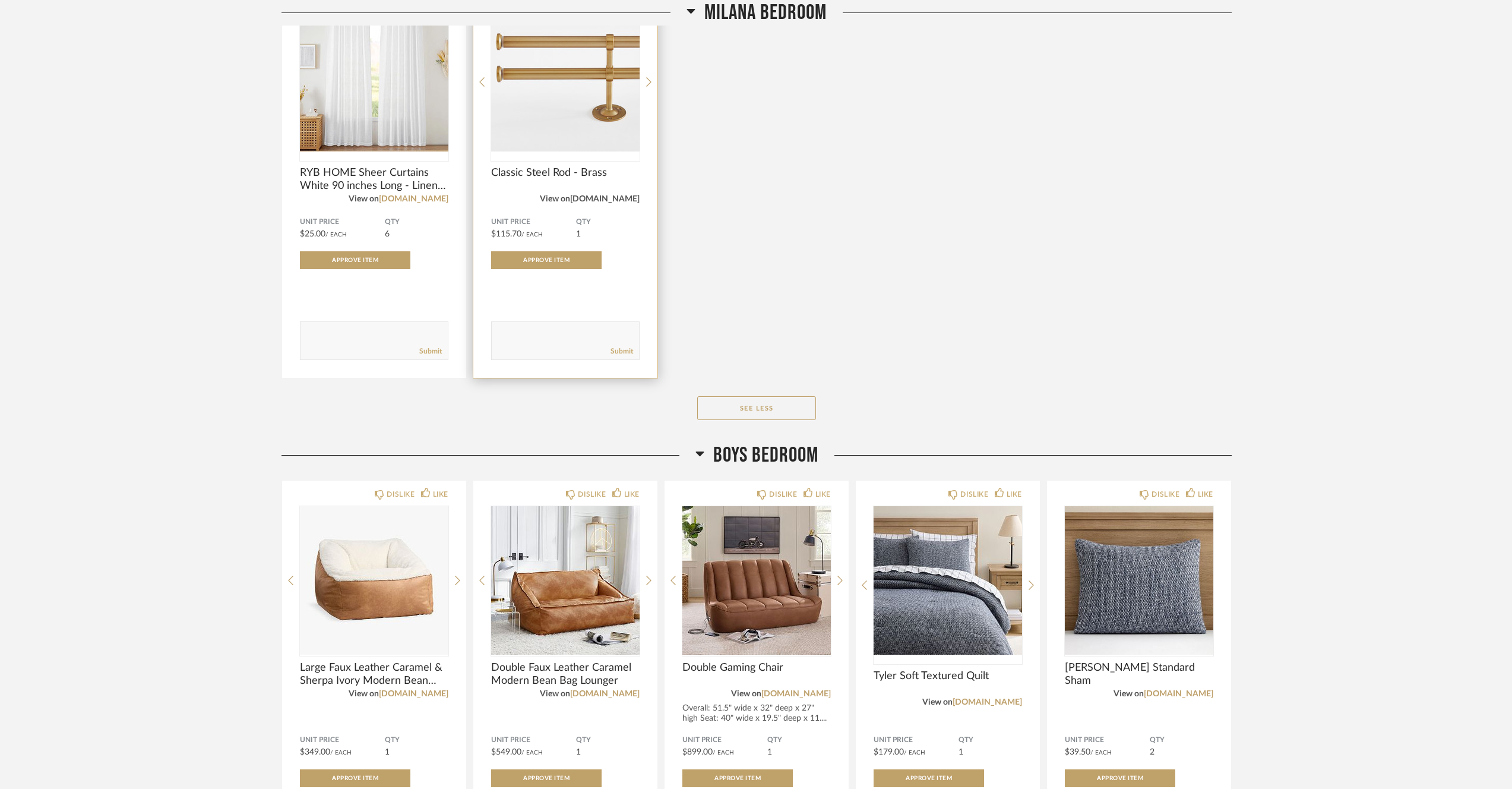
click at [619, 203] on link "[DOMAIN_NAME]" at bounding box center [605, 198] width 70 height 8
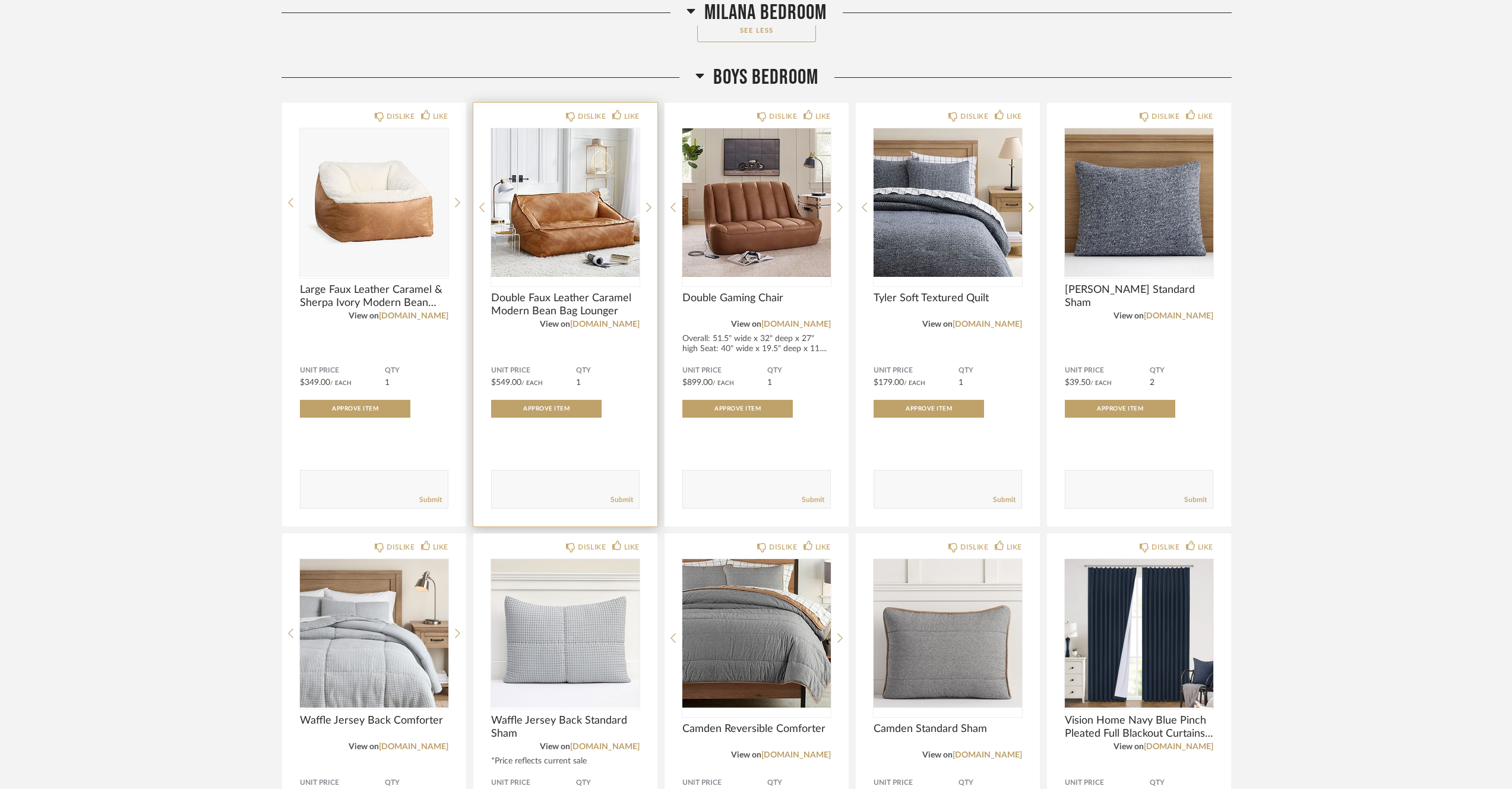
scroll to position [3443, 0]
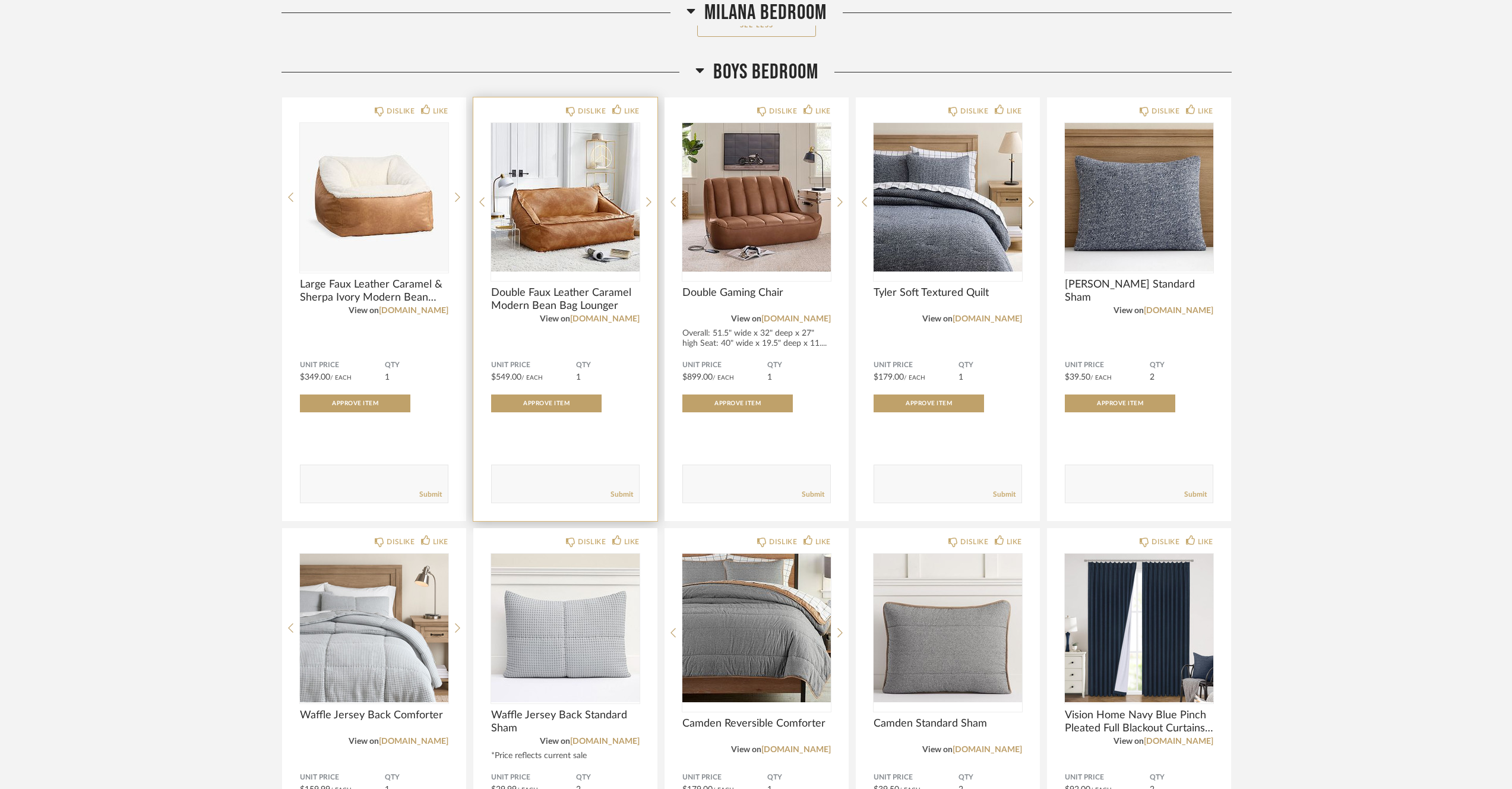
click at [624, 308] on span "Double Faux Leather Caramel Modern Bean Bag Lounger" at bounding box center [566, 298] width 148 height 26
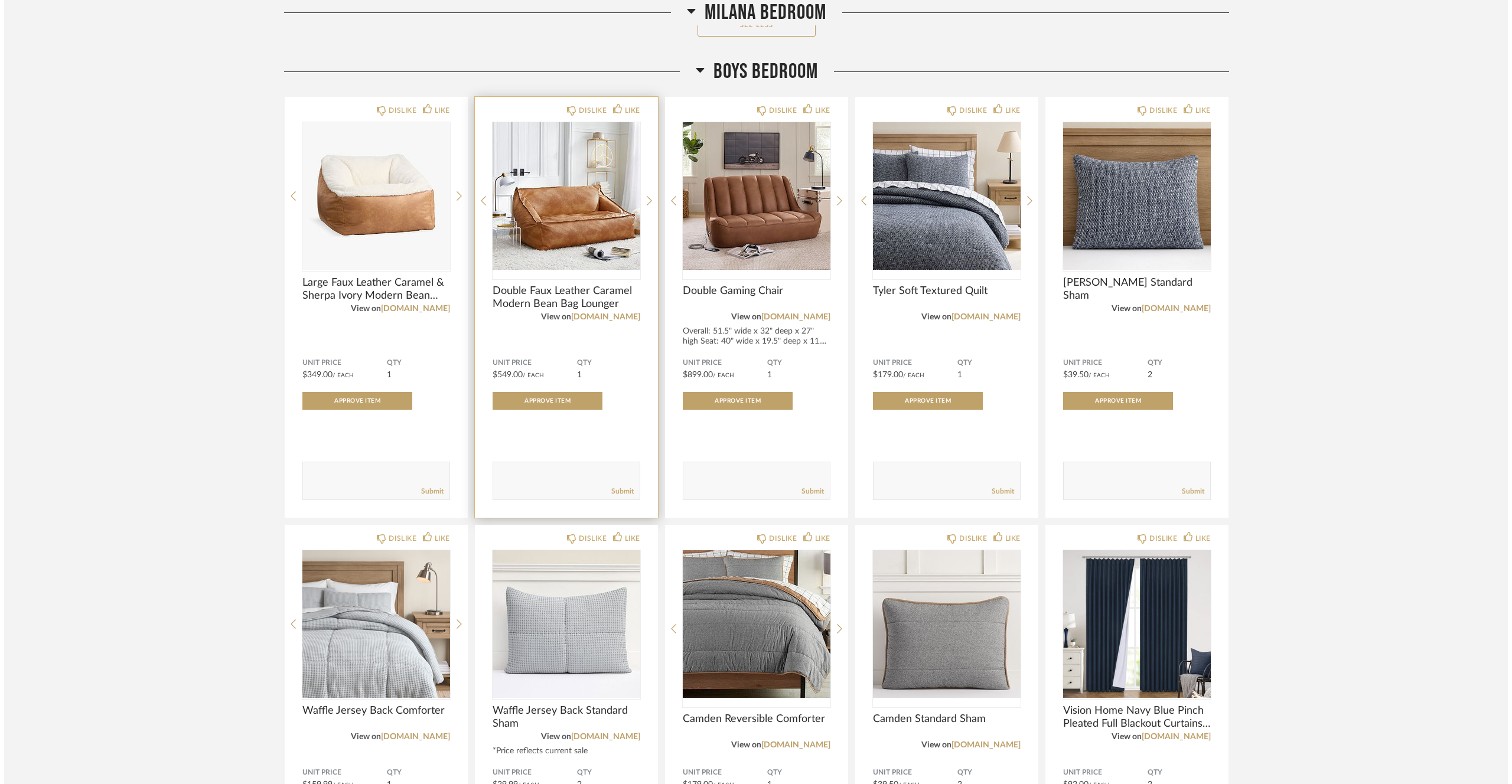
scroll to position [0, 0]
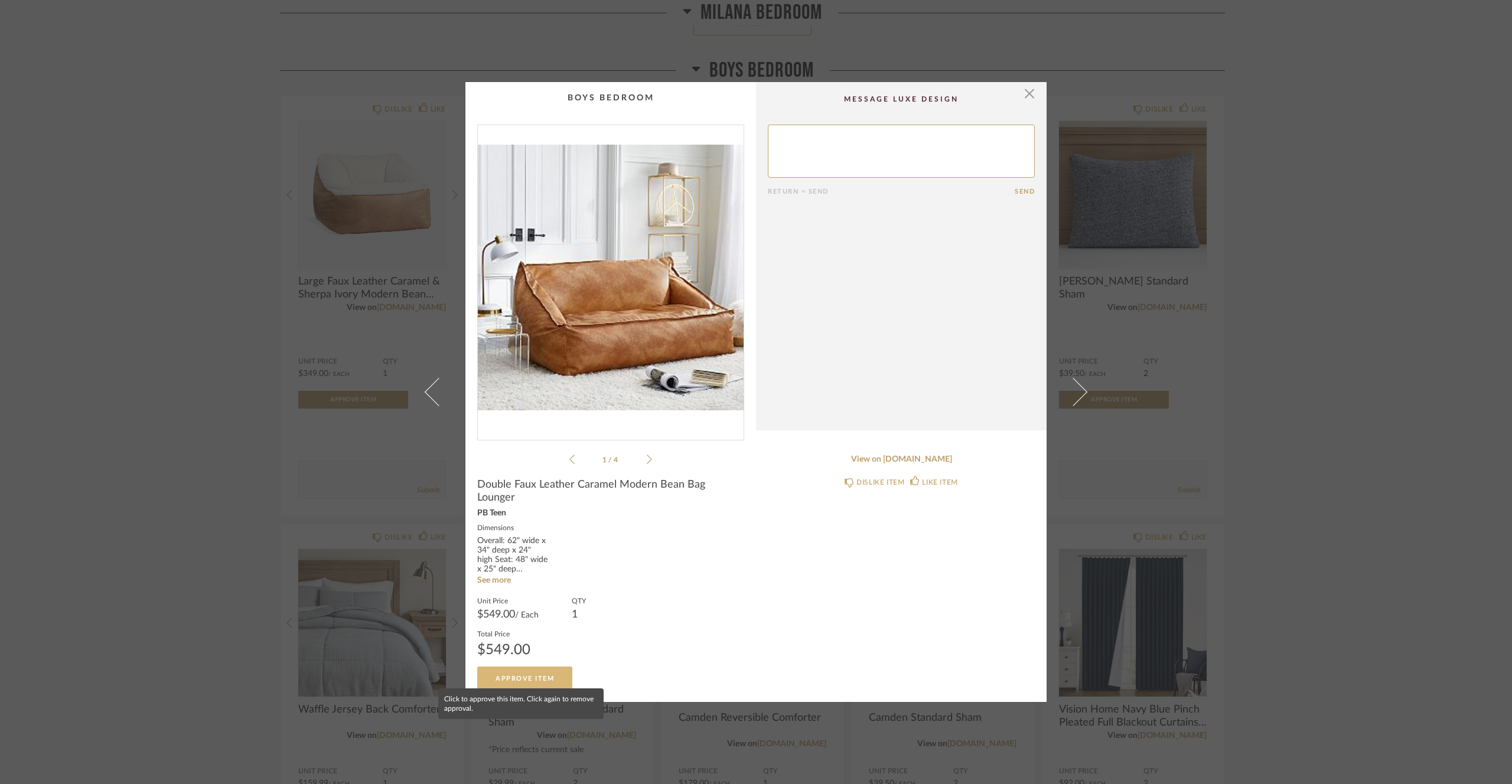
click at [533, 675] on span "Approve Item" at bounding box center [525, 677] width 59 height 6
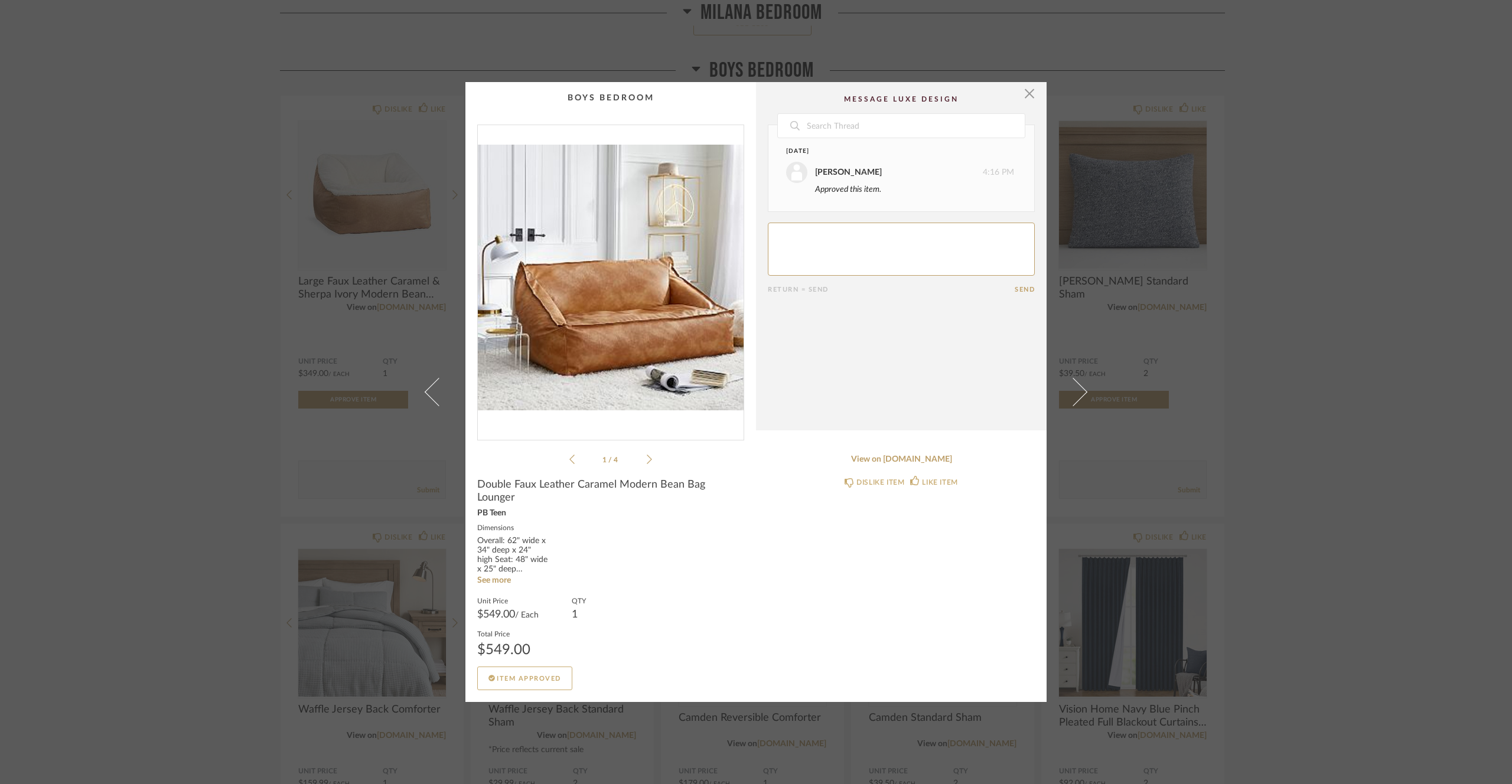
click at [1031, 102] on cpp-summary-comments "Date [DATE] [PERSON_NAME] 4:16 PM Approved this item. Return = Send Send" at bounding box center [901, 256] width 290 height 348
click at [1026, 102] on span "button" at bounding box center [1029, 93] width 24 height 24
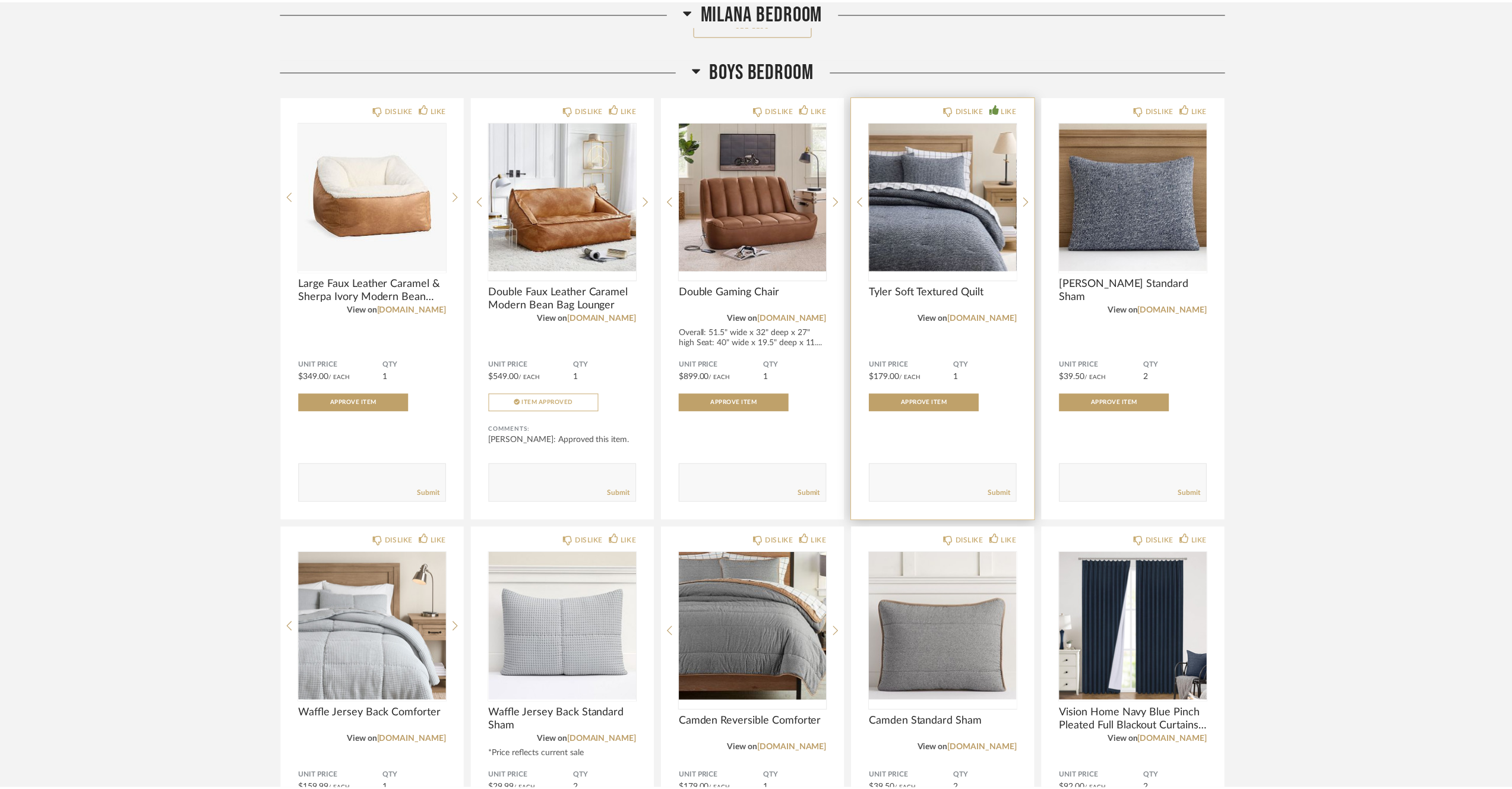
scroll to position [3444, 0]
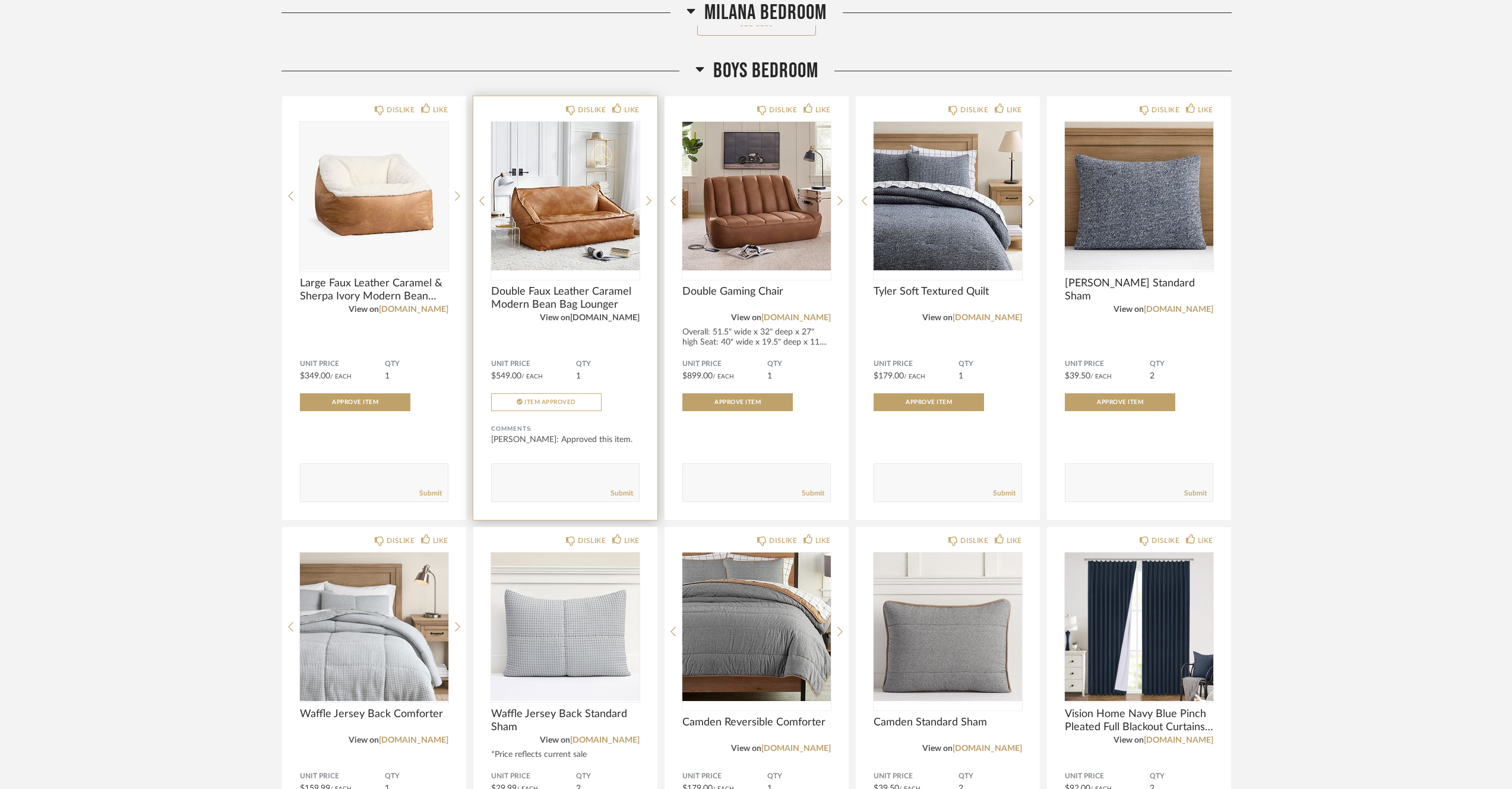
click at [627, 322] on link "[DOMAIN_NAME]" at bounding box center [605, 317] width 70 height 8
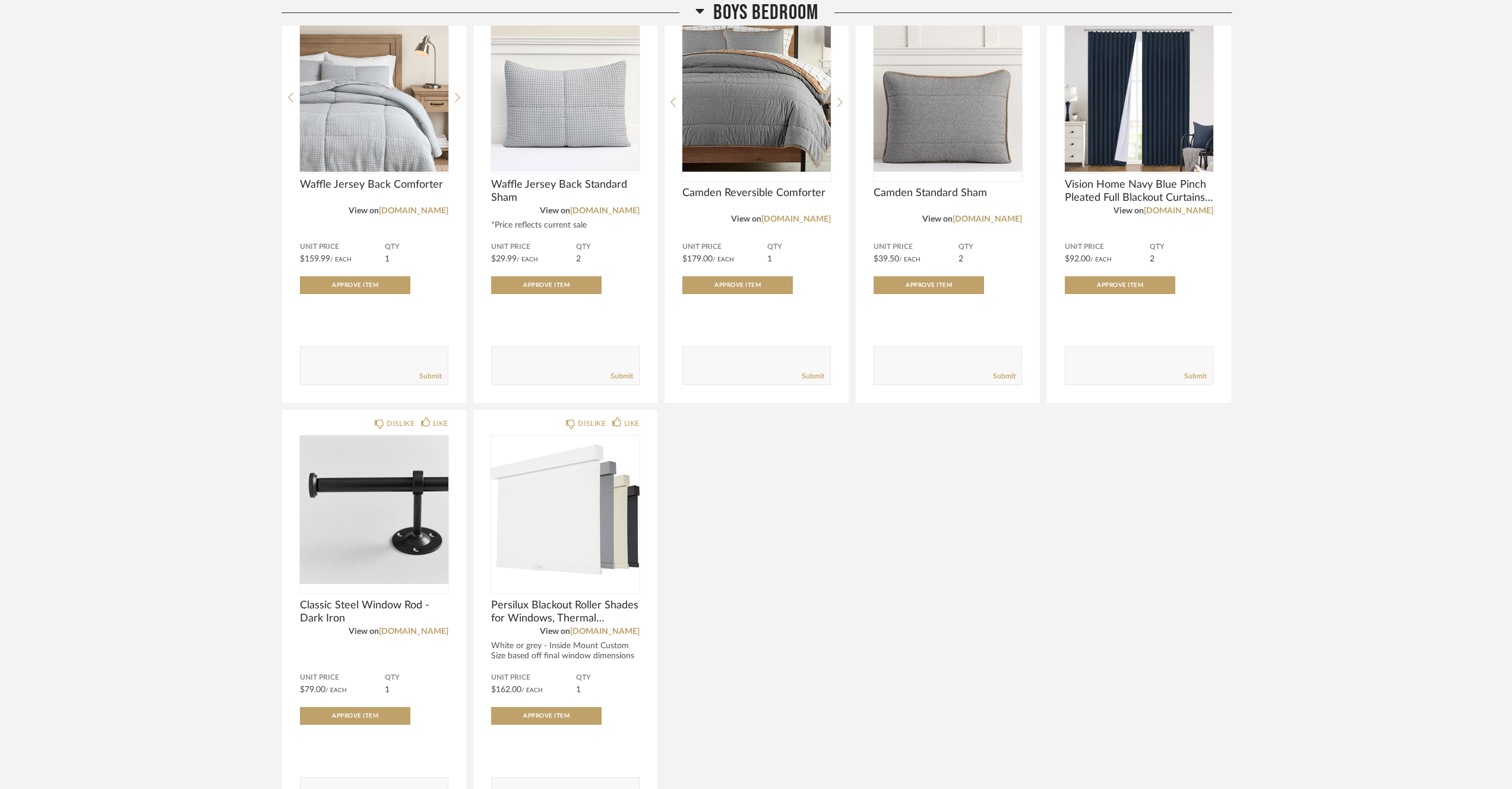
scroll to position [3925, 0]
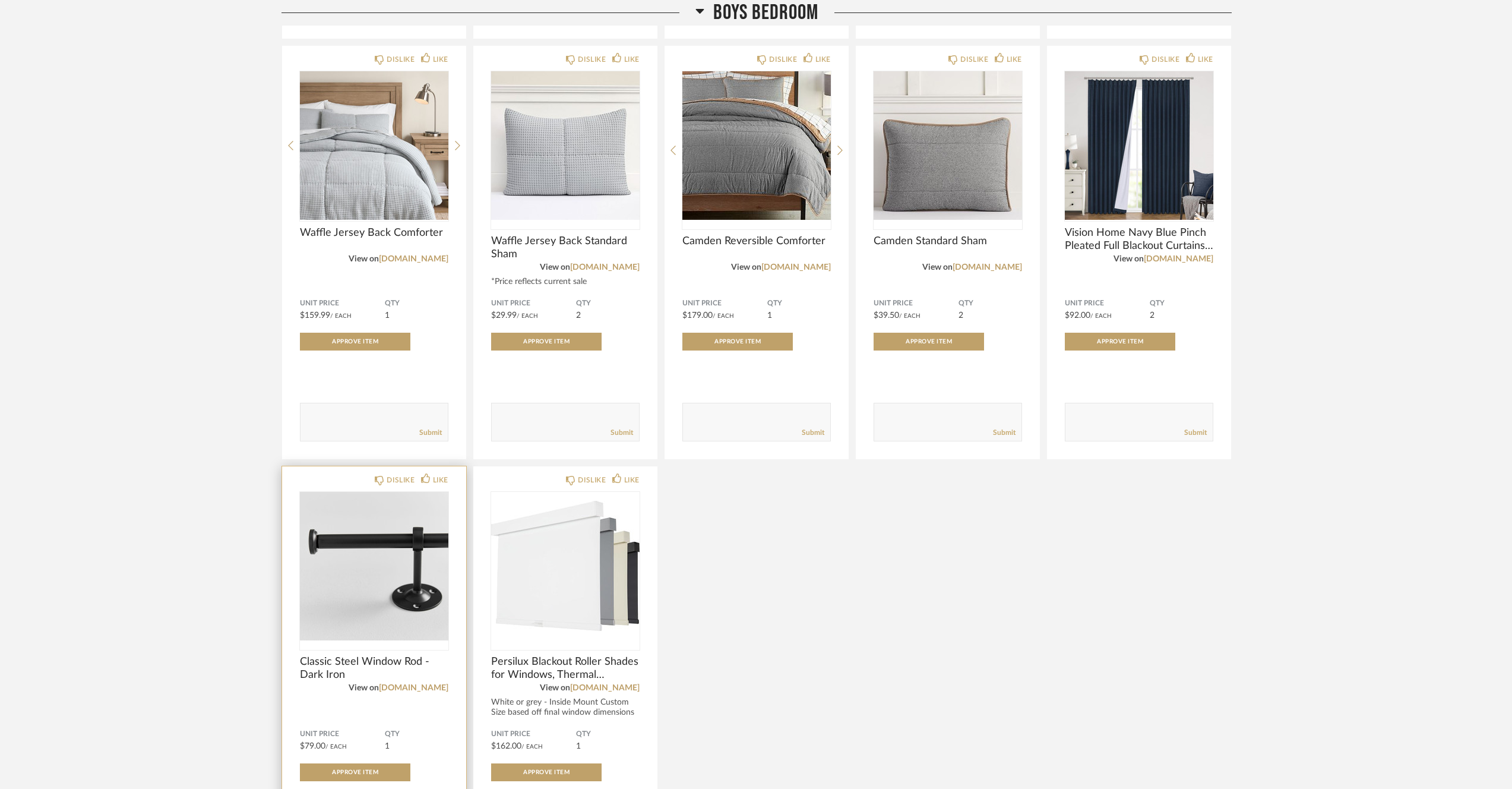
click at [382, 667] on span "Classic Steel Window Rod - Dark Iron" at bounding box center [374, 667] width 148 height 26
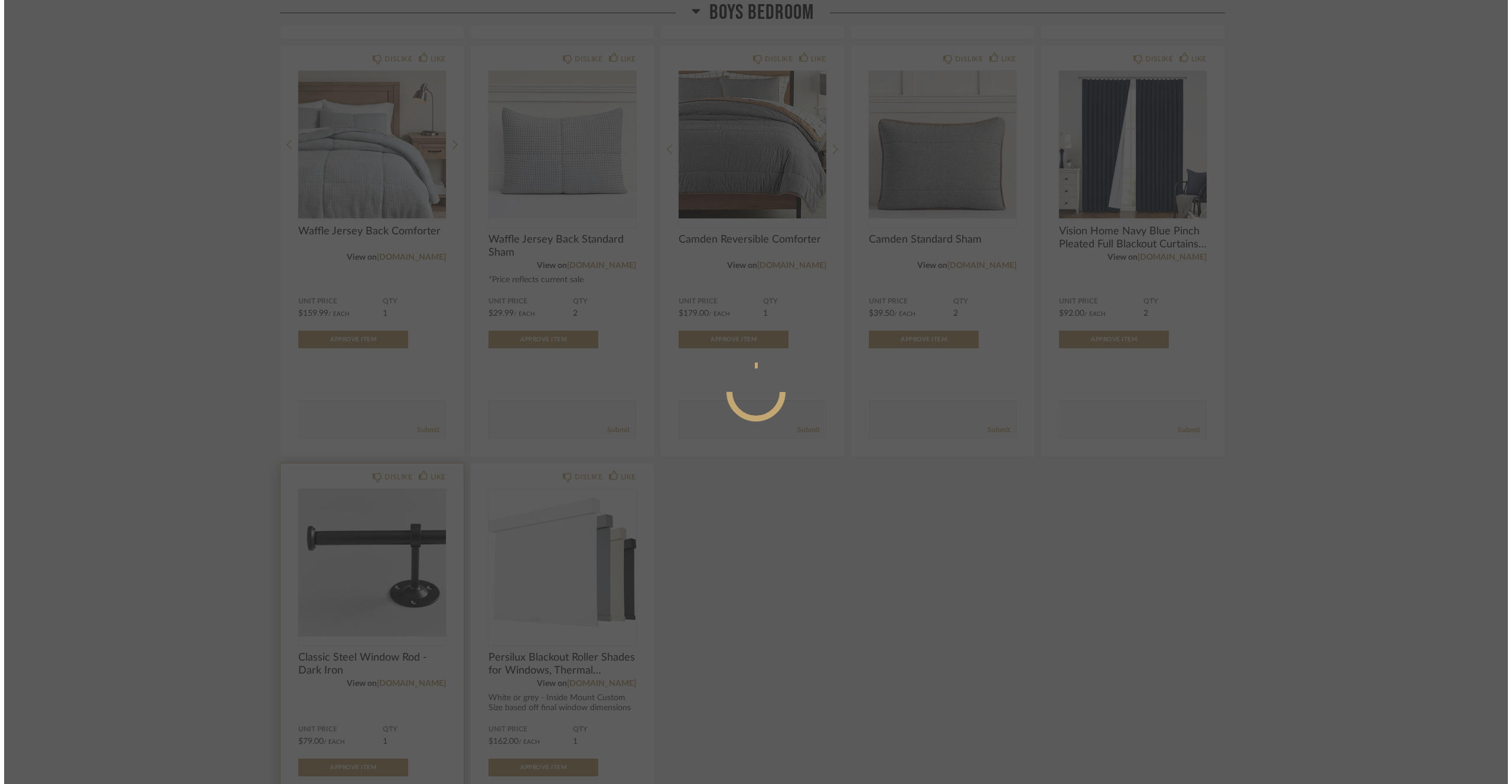
scroll to position [0, 0]
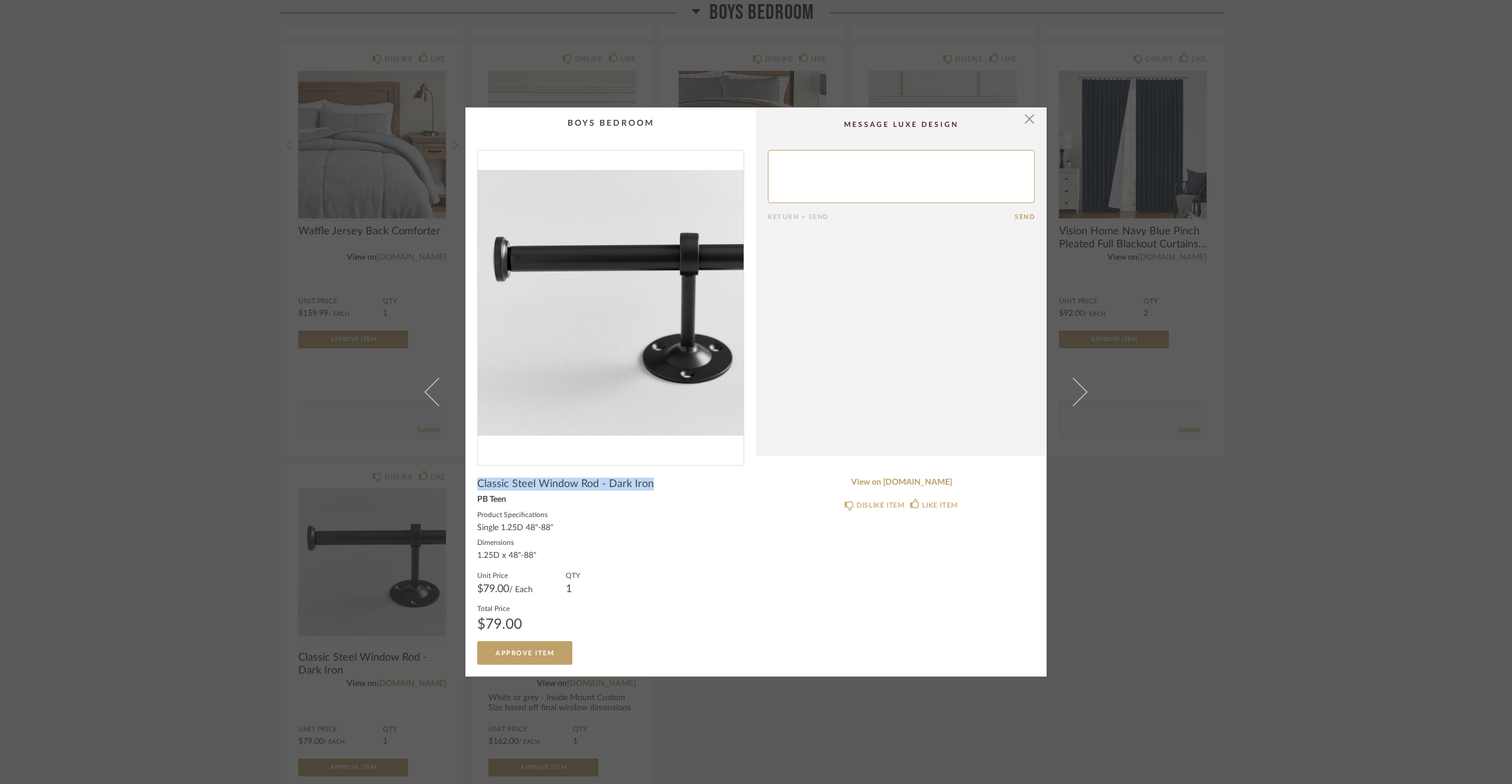
drag, startPoint x: 666, startPoint y: 488, endPoint x: 474, endPoint y: 487, distance: 192.0
click at [477, 487] on div "Classic Steel Window Rod - Dark Iron" at bounding box center [610, 484] width 267 height 13
copy span "Classic Steel Window Rod - Dark Iron"
click at [1028, 123] on span "button" at bounding box center [1029, 119] width 24 height 24
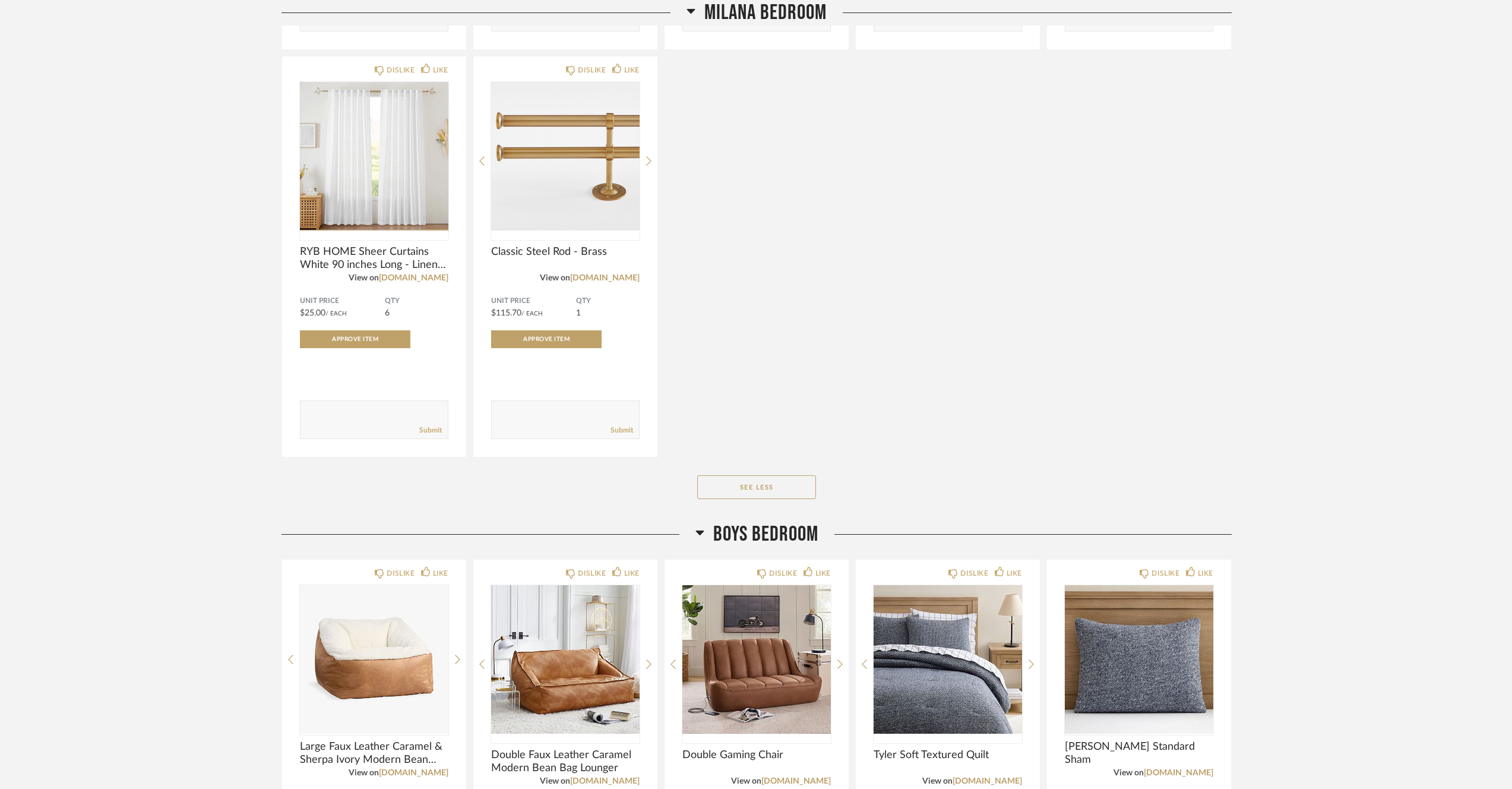
scroll to position [2977, 0]
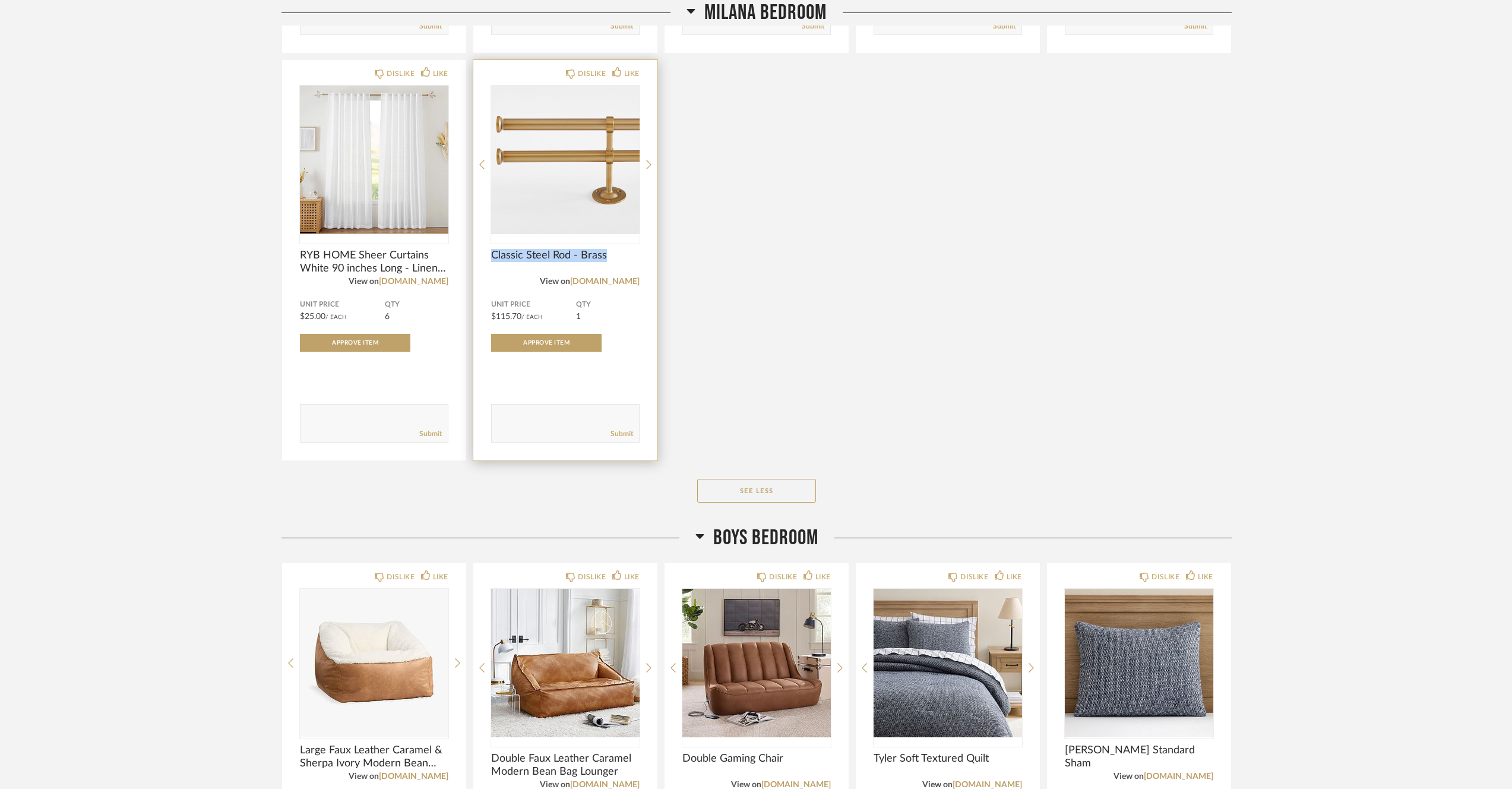
drag, startPoint x: 614, startPoint y: 257, endPoint x: 492, endPoint y: 259, distance: 122.0
click at [492, 259] on span "Classic Steel Rod - Brass" at bounding box center [566, 255] width 148 height 13
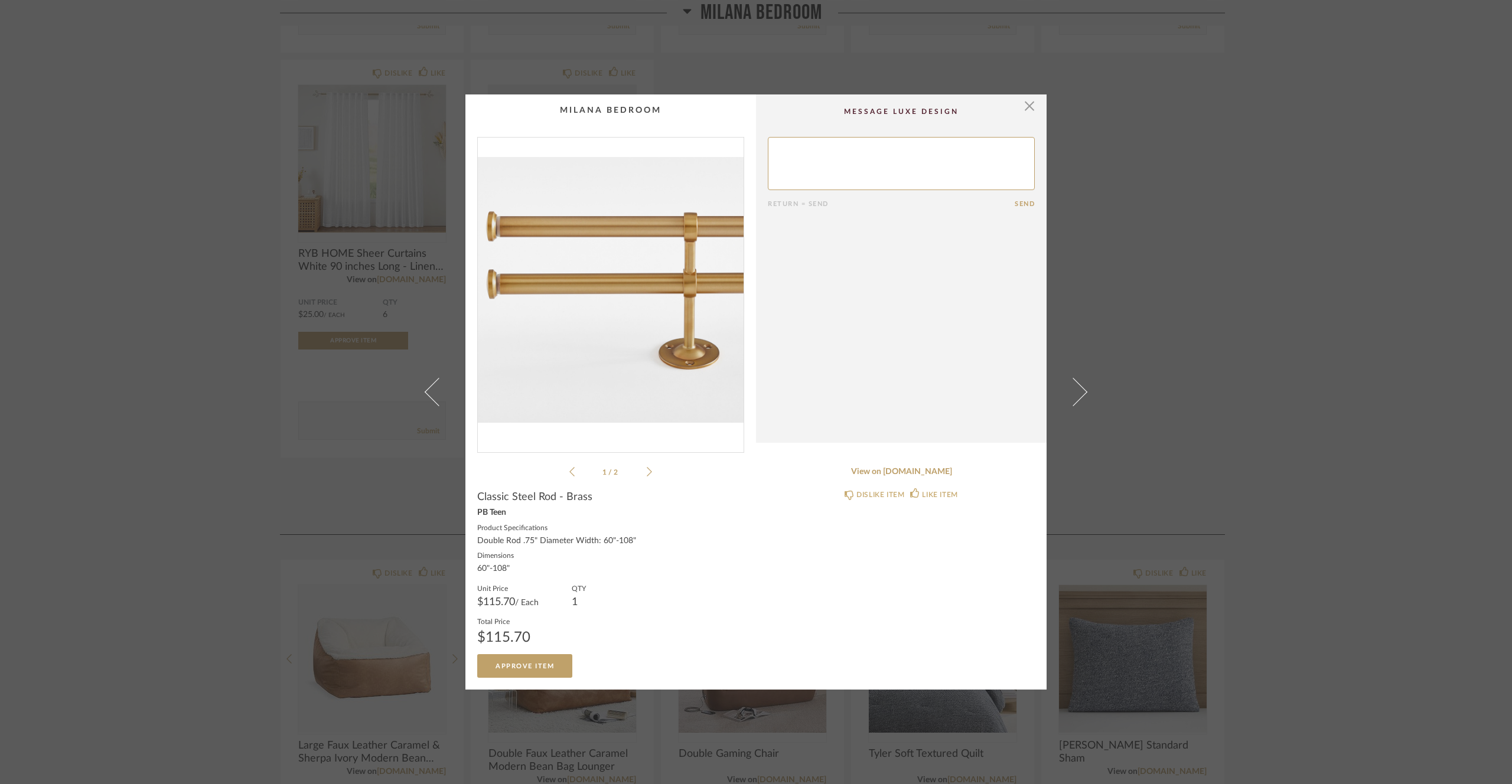
copy span "Classic Steel Rod - Brass"
drag, startPoint x: 637, startPoint y: 540, endPoint x: 469, endPoint y: 542, distance: 168.0
click at [469, 542] on cpp-summary-info "Classic Steel Rod - Brass PB Teen Product Specifications Double Rod .75" Diamet…" at bounding box center [610, 578] width 290 height 200
copy div "Double Rod .75" Diameter Width: 60"-108""
drag, startPoint x: 591, startPoint y: 502, endPoint x: 474, endPoint y: 499, distance: 117.0
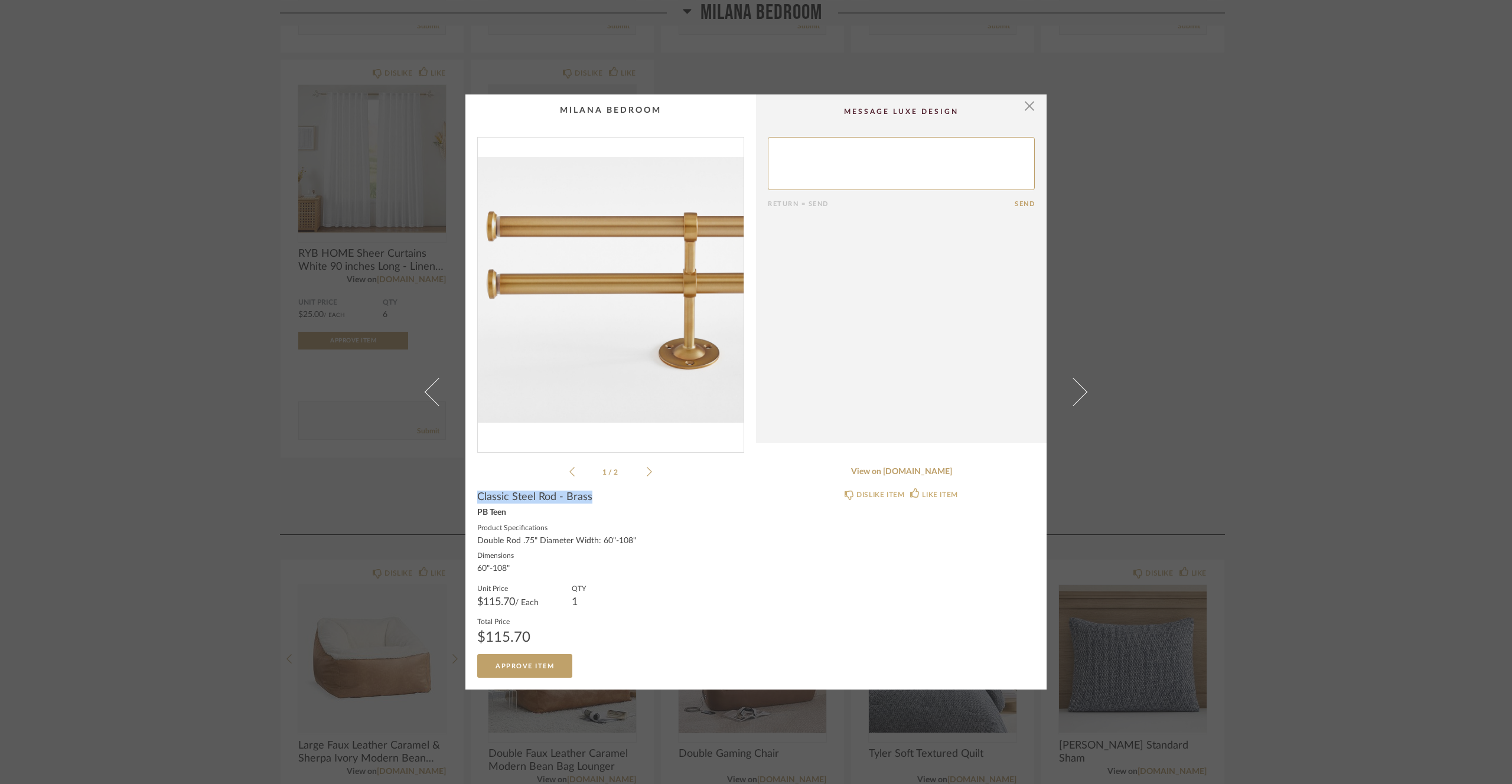
click at [477, 499] on div "Classic Steel Rod - Brass" at bounding box center [610, 496] width 267 height 13
copy span "Classic Steel Rod - Brass"
click at [1026, 112] on span "button" at bounding box center [1029, 106] width 24 height 24
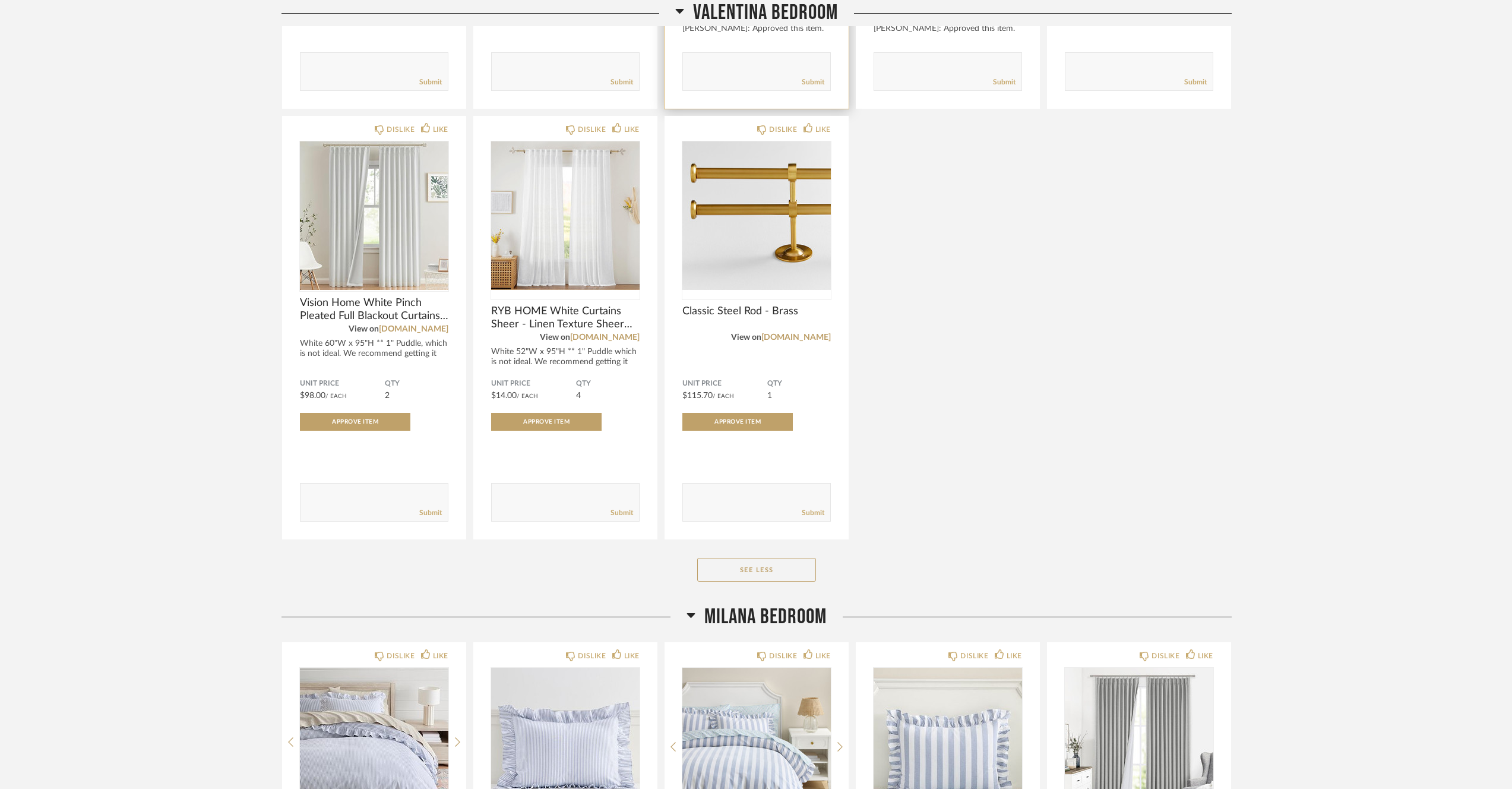
scroll to position [1986, 0]
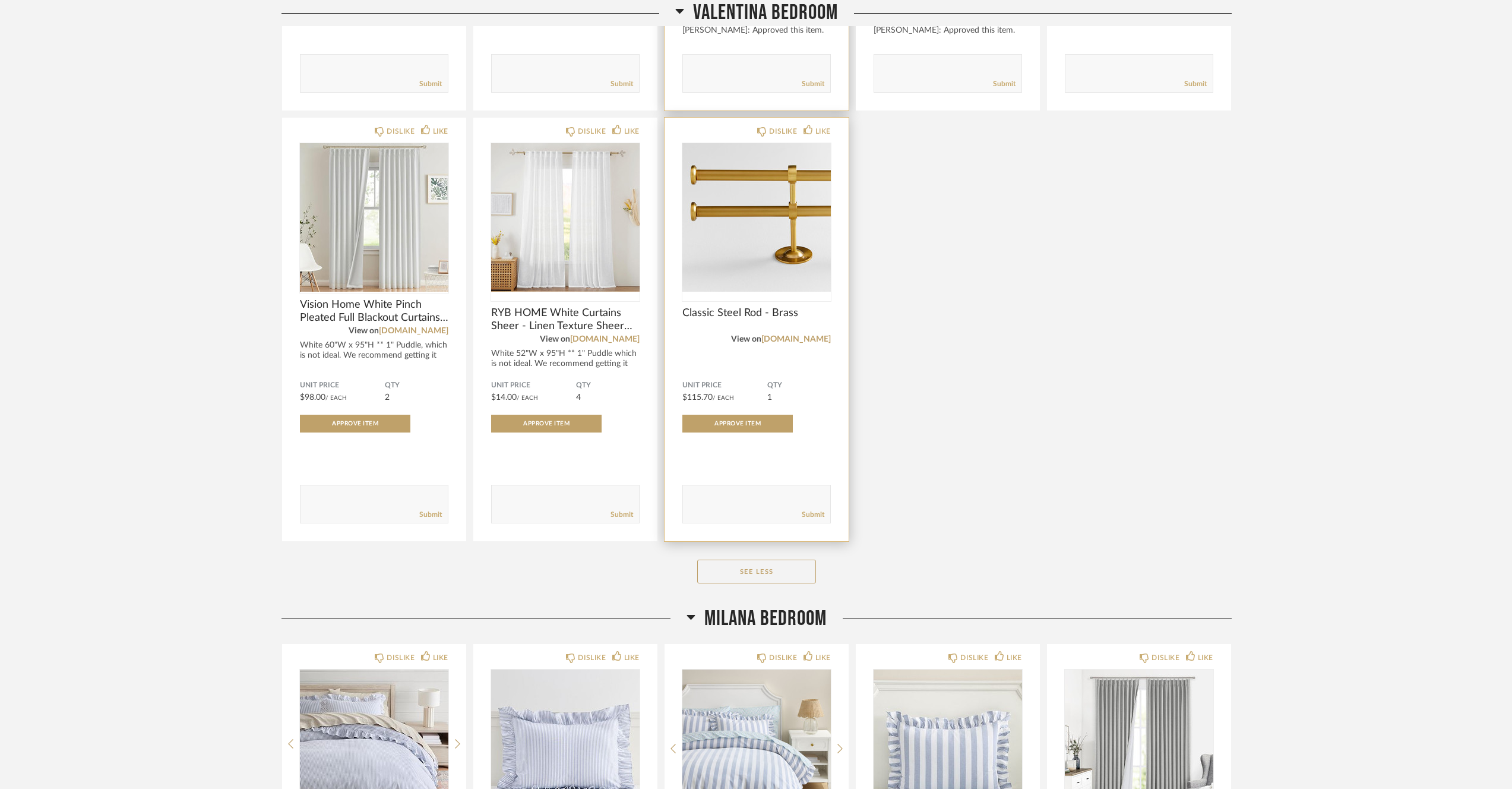
click at [800, 226] on img "0" at bounding box center [757, 217] width 148 height 148
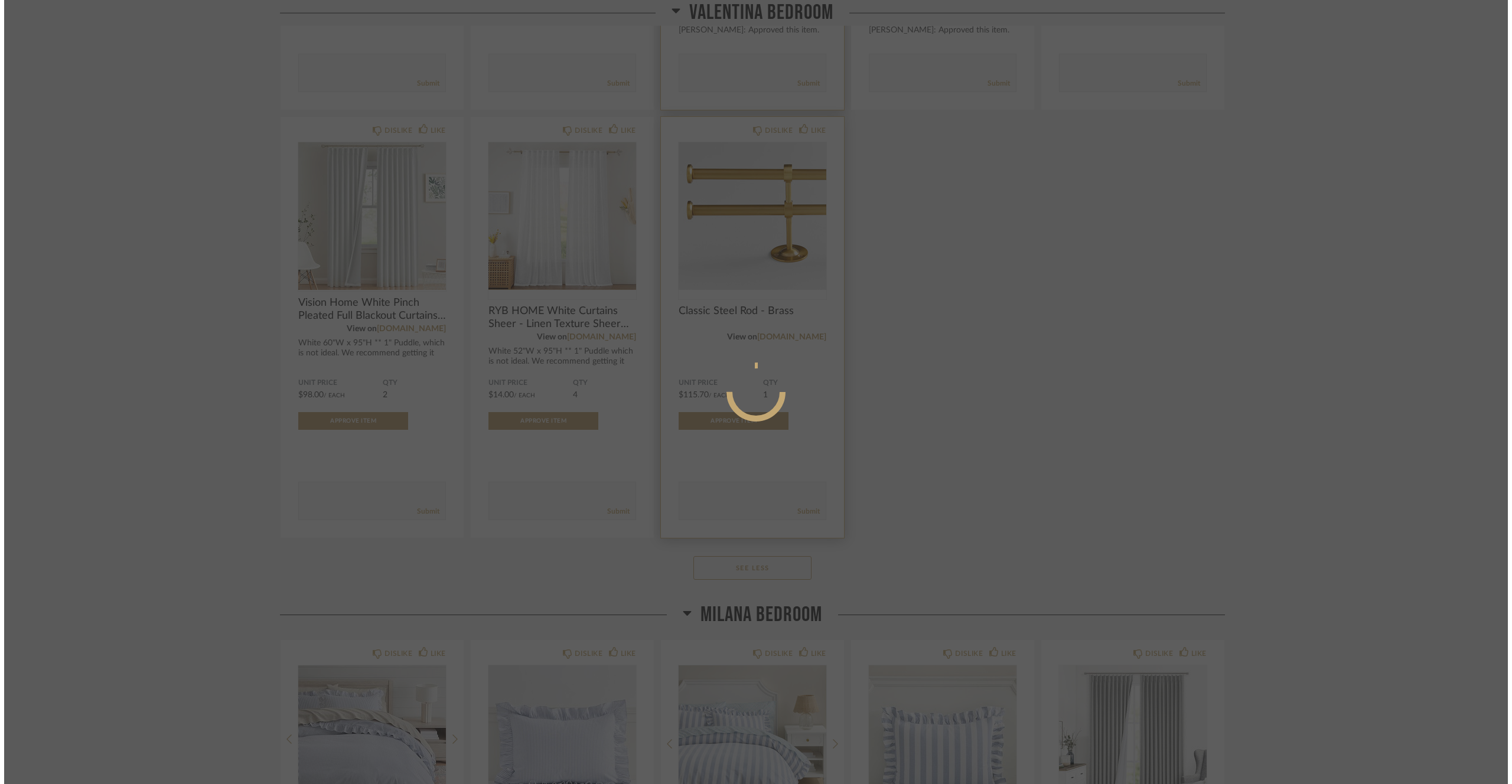
scroll to position [0, 0]
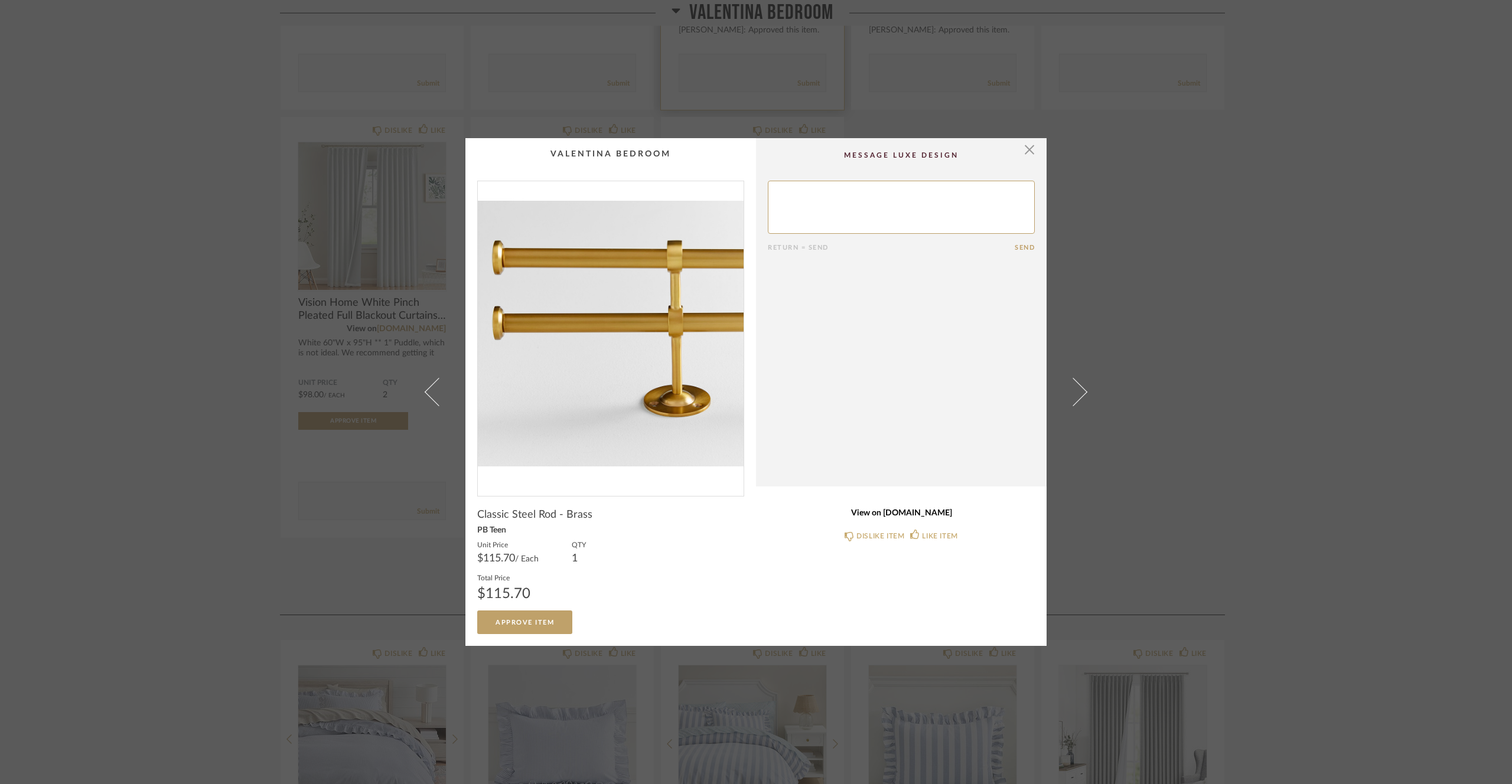
click at [905, 515] on link "View on [DOMAIN_NAME]" at bounding box center [901, 512] width 267 height 10
click at [1031, 150] on cpp-summary-comments "Return = Send Send" at bounding box center [901, 313] width 290 height 348
click at [1028, 149] on span "button" at bounding box center [1029, 150] width 24 height 24
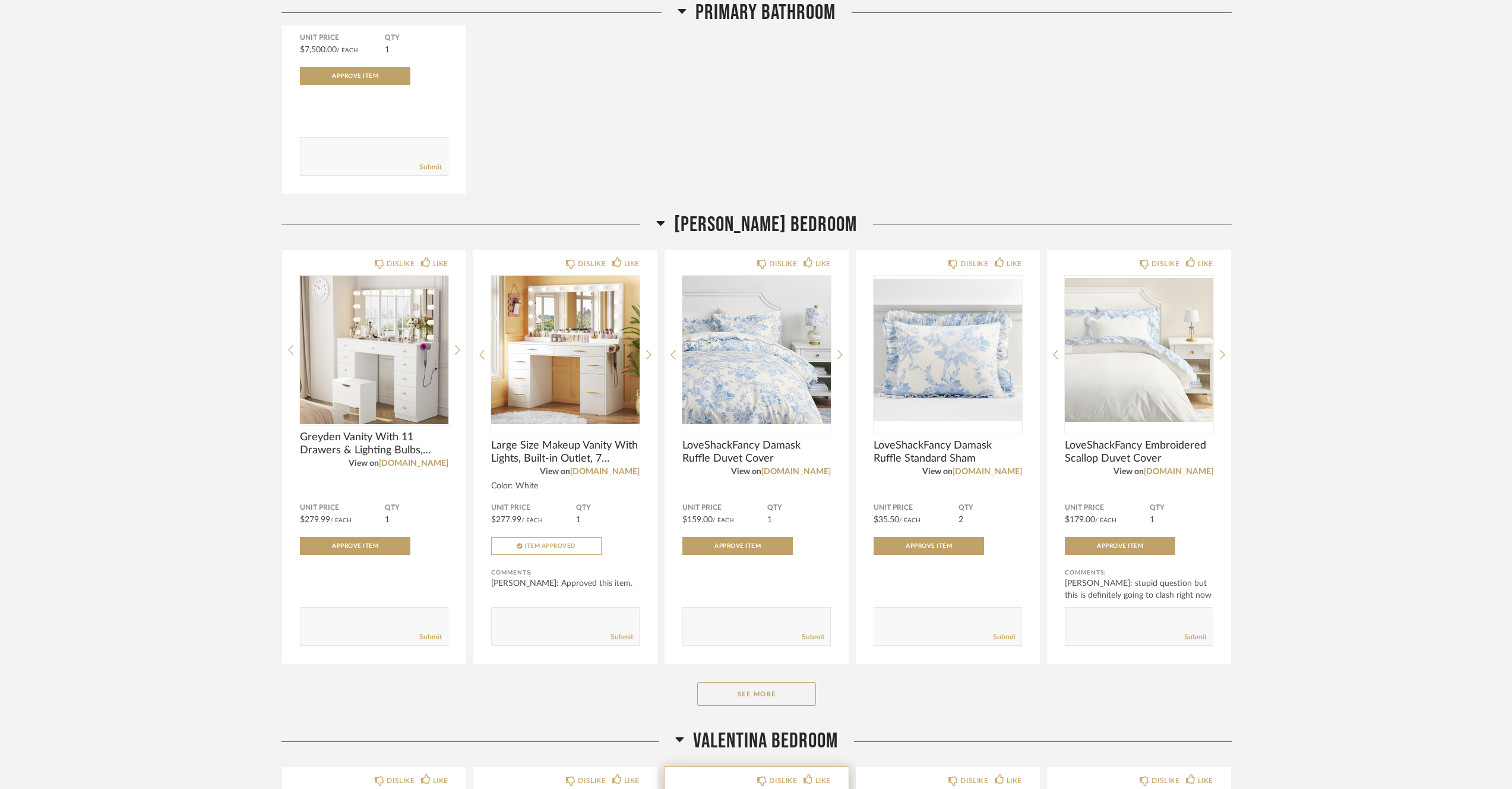
scroll to position [873, 0]
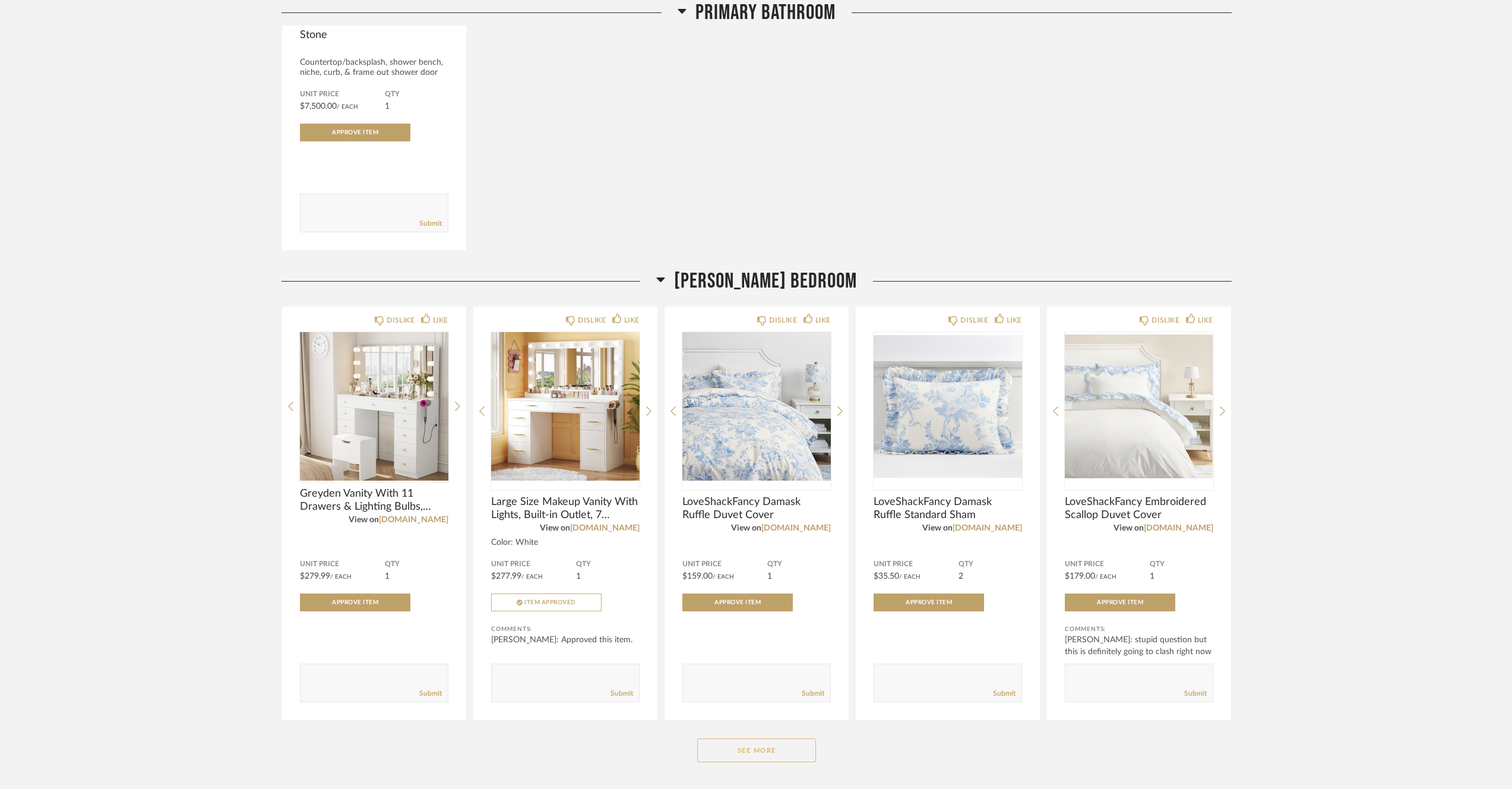
click at [733, 759] on button "See More" at bounding box center [756, 750] width 119 height 24
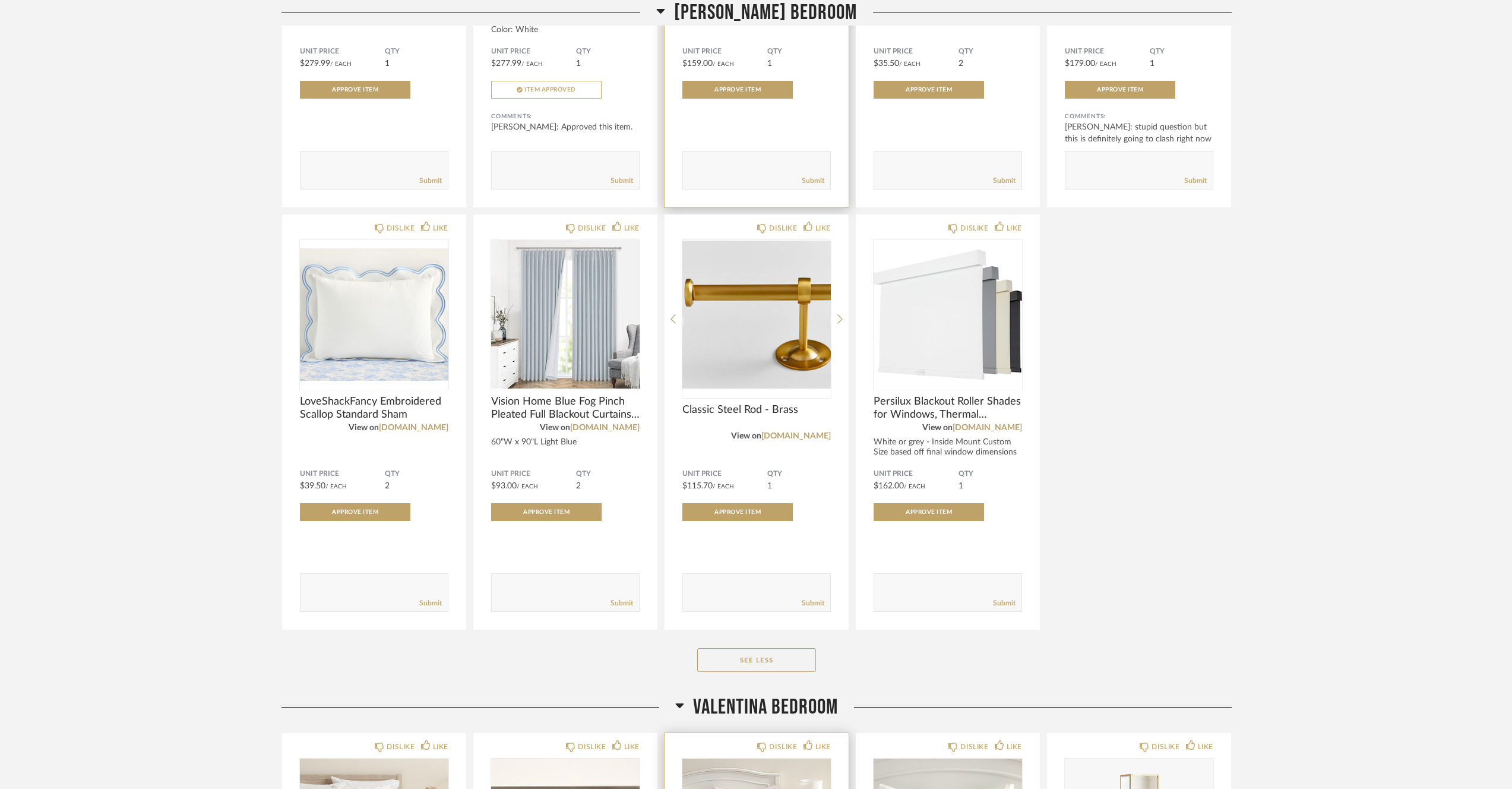
scroll to position [1395, 0]
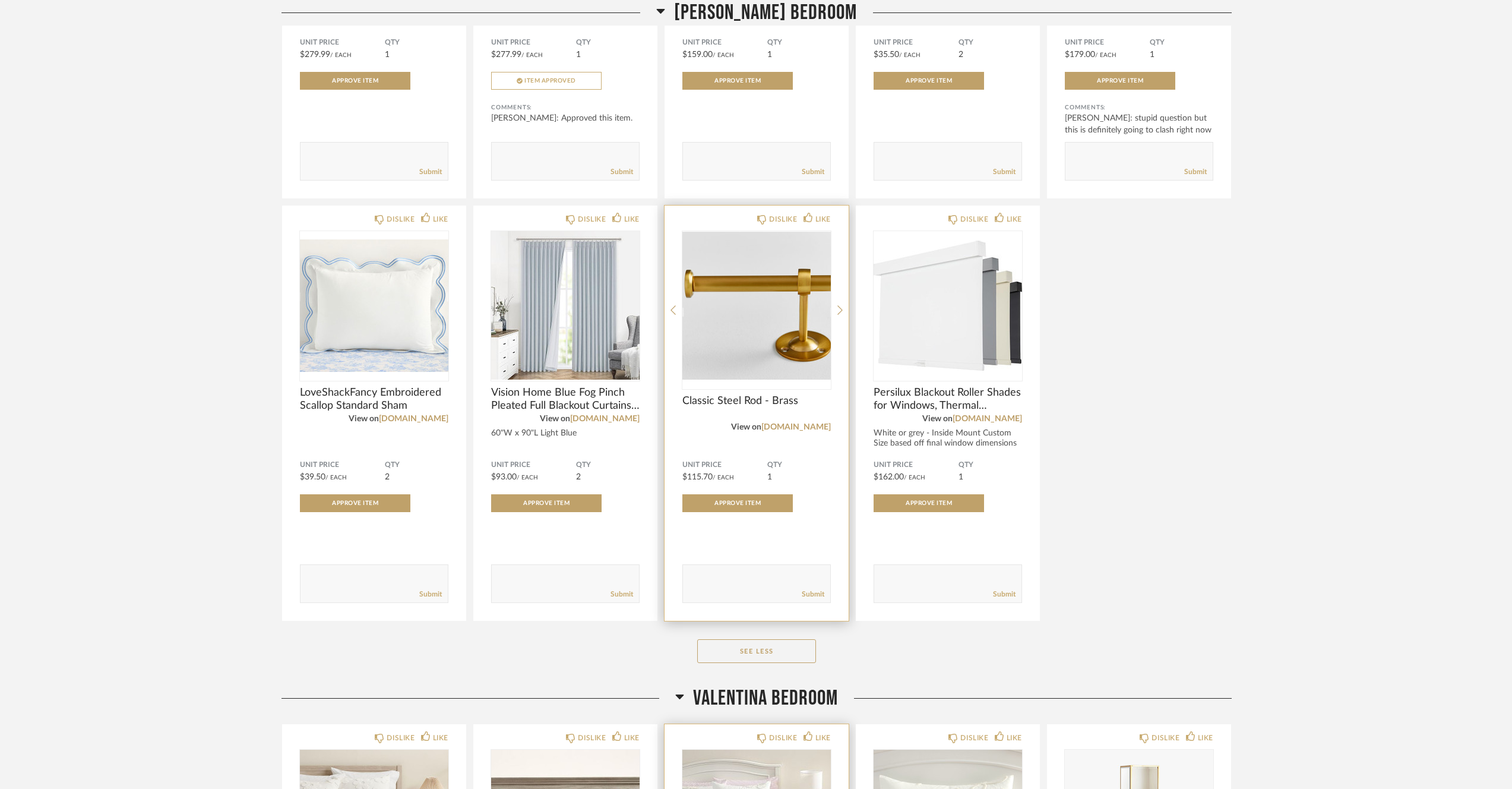
click at [754, 374] on img "0" at bounding box center [757, 306] width 148 height 148
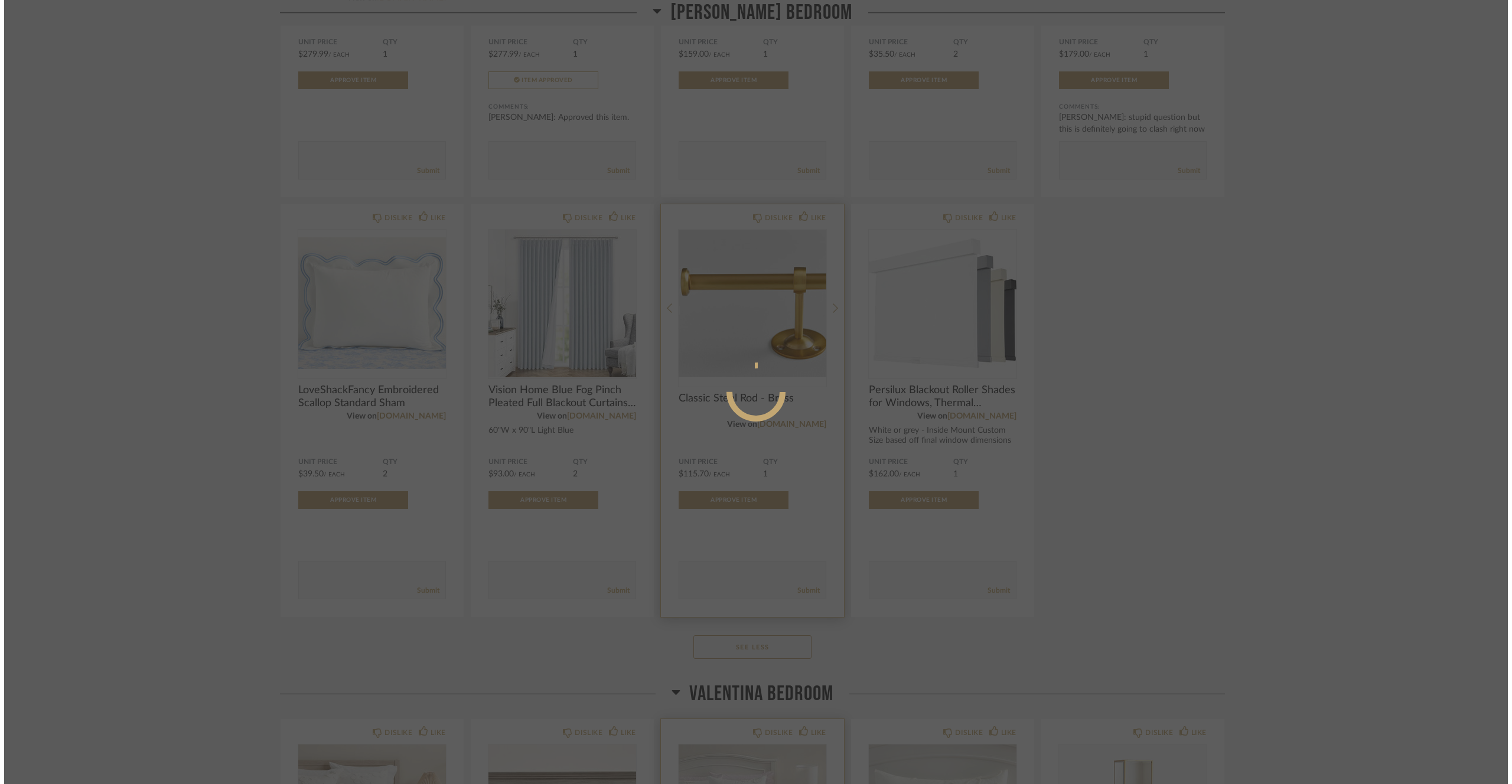
scroll to position [0, 0]
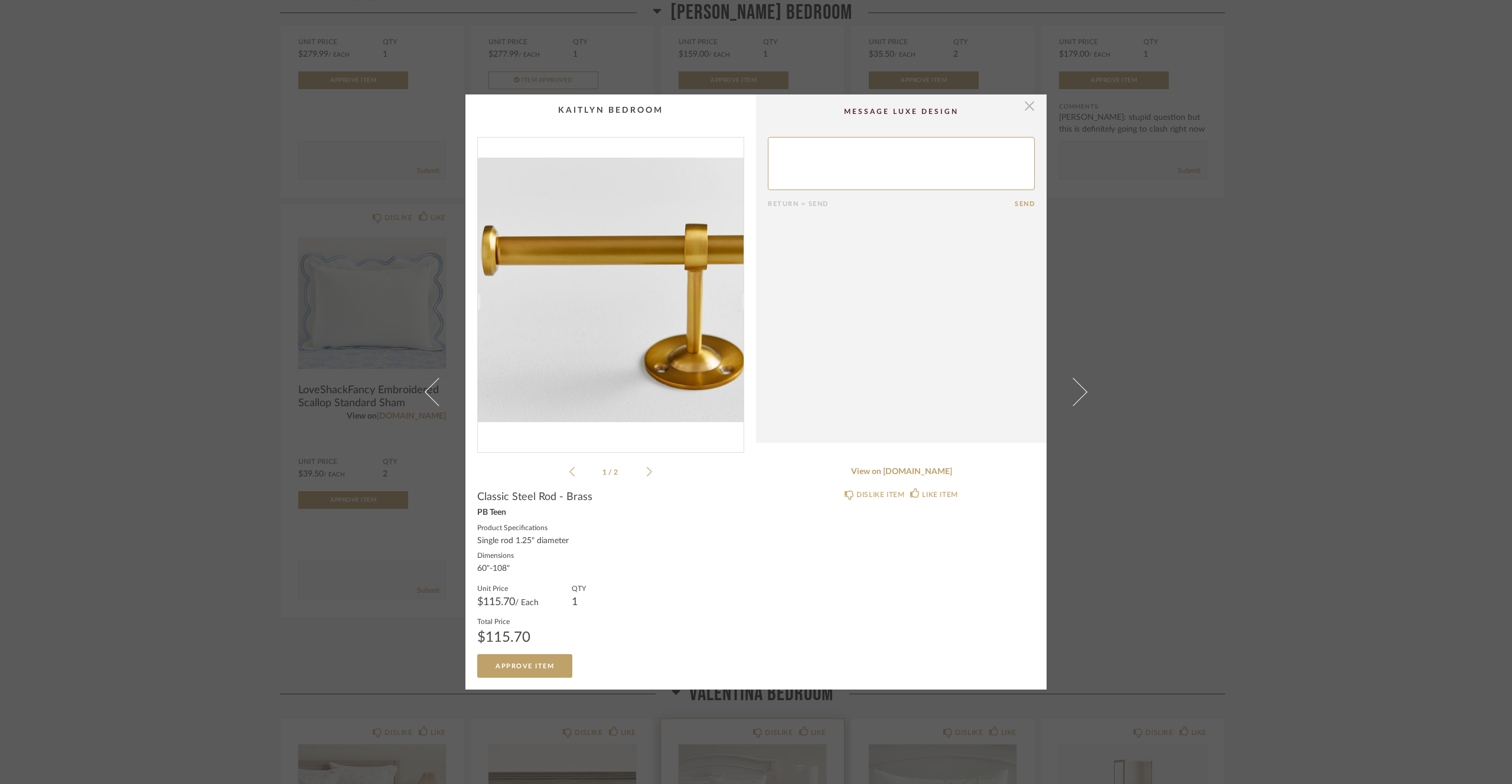
click at [1017, 112] on span "button" at bounding box center [1029, 106] width 24 height 24
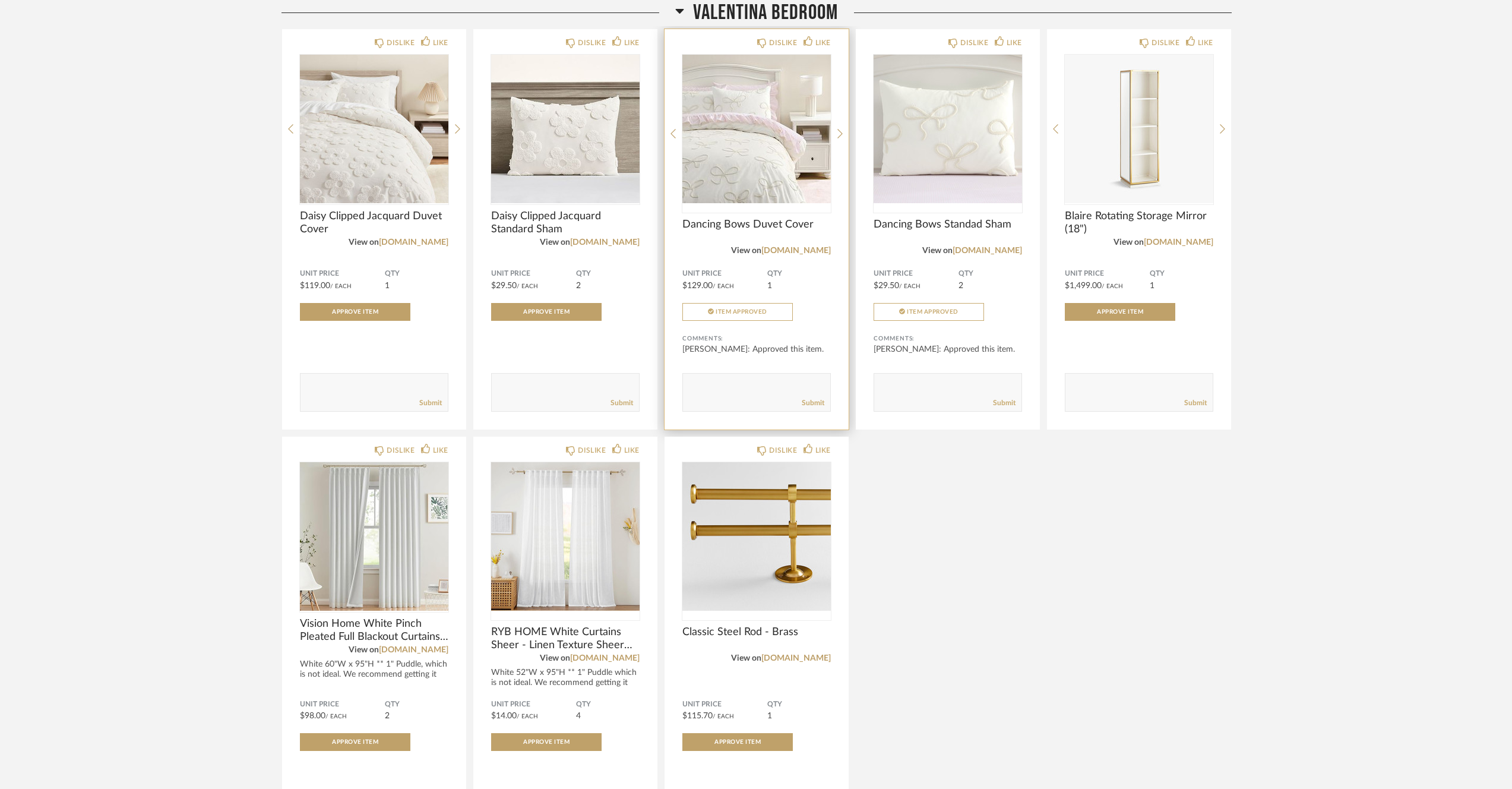
scroll to position [2094, 0]
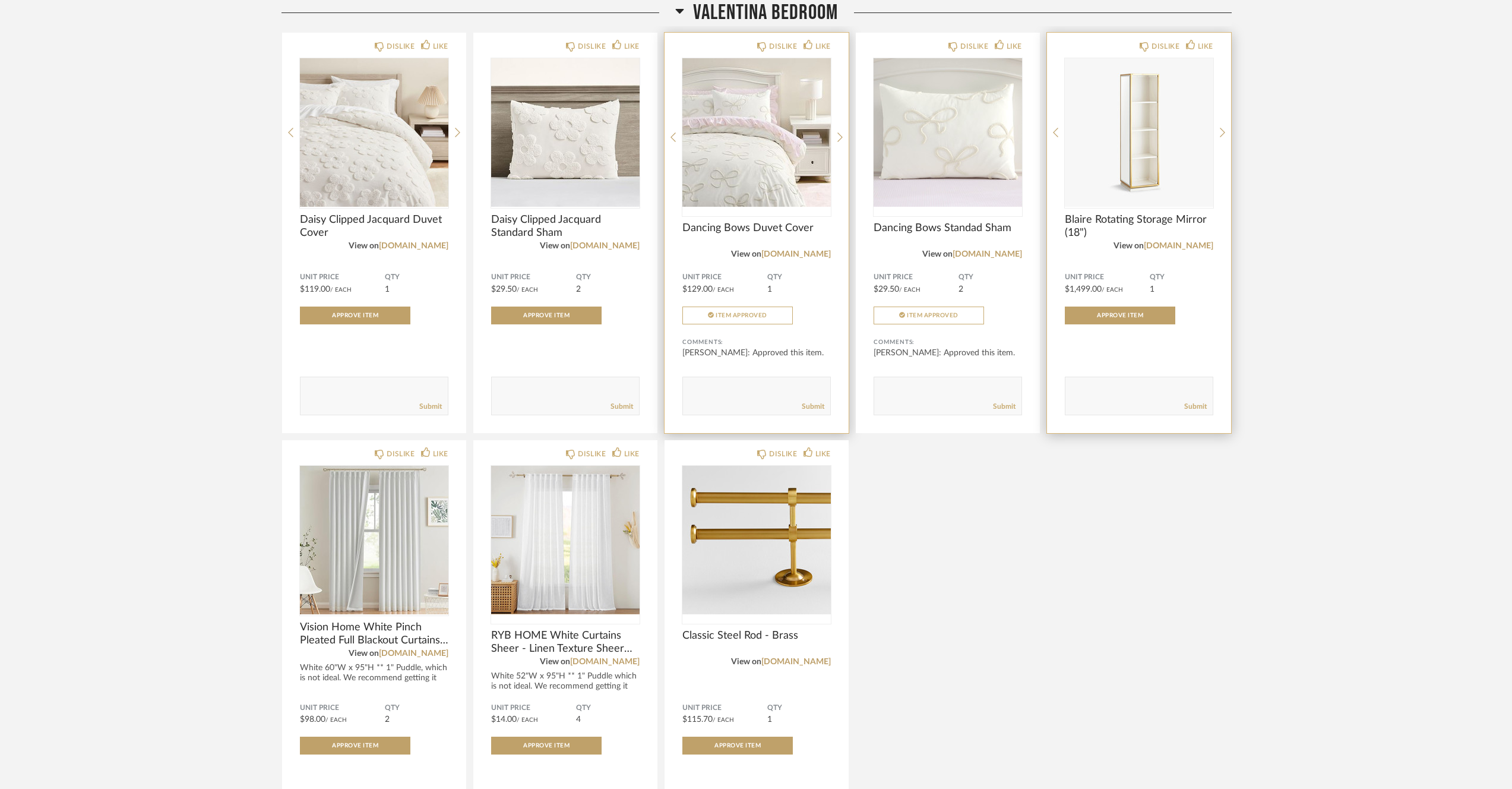
drag, startPoint x: 1205, startPoint y: 222, endPoint x: 1062, endPoint y: 229, distance: 143.2
click at [1062, 229] on div "DISLIKE LIKE Blaire Rotating Storage Mirror (18") View on [DOMAIN_NAME] Unit Pr…" at bounding box center [1139, 233] width 184 height 400
drag, startPoint x: 1092, startPoint y: 237, endPoint x: 1060, endPoint y: 215, distance: 38.8
click at [1059, 215] on div "DISLIKE LIKE Blaire Rotating Storage Mirror (18") View on [DOMAIN_NAME] Unit Pr…" at bounding box center [1139, 233] width 184 height 400
copy span "Blaire Rotating Storage Mirror (18")"
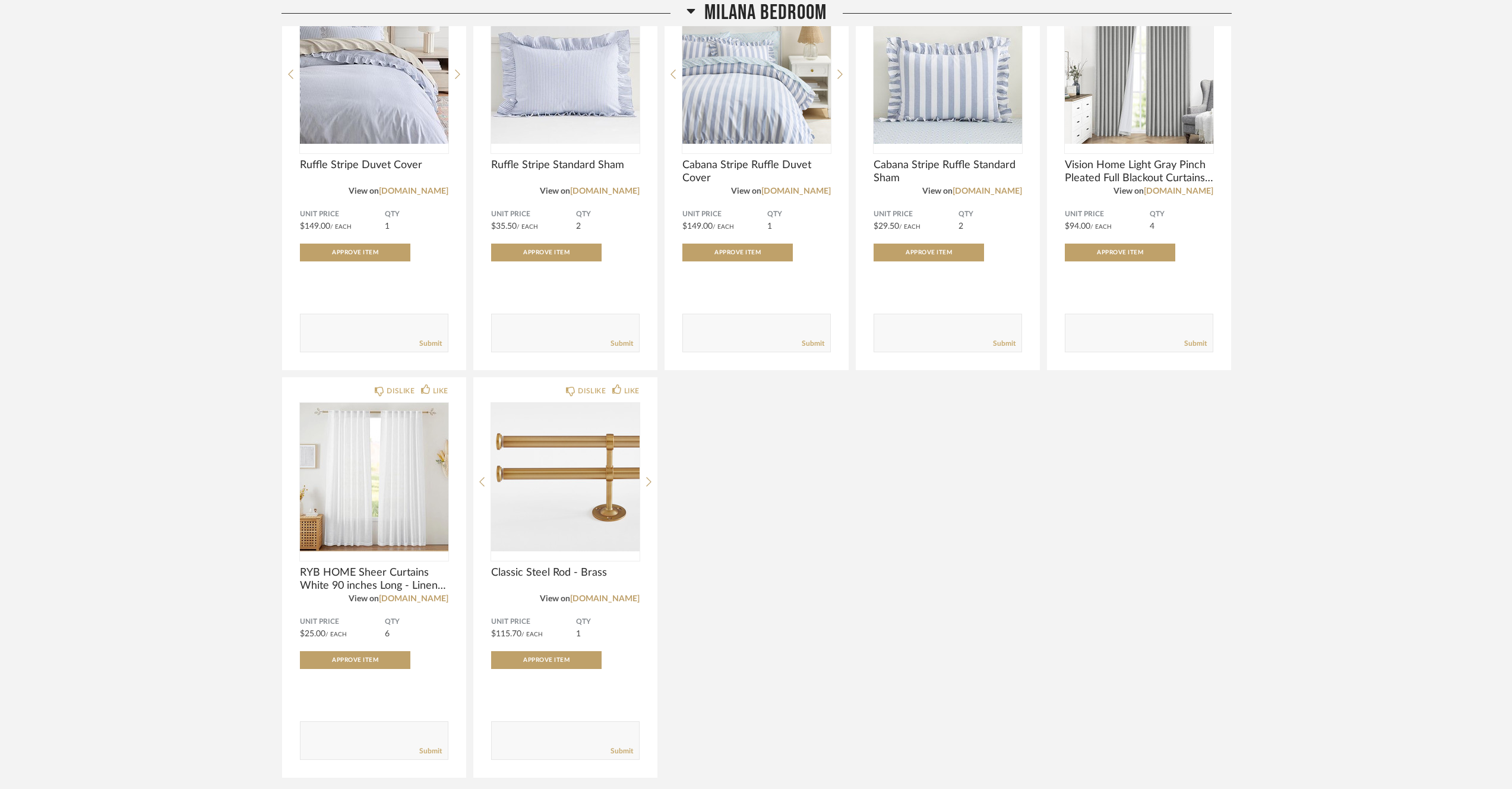
scroll to position [3086, 0]
